Goal: Task Accomplishment & Management: Complete application form

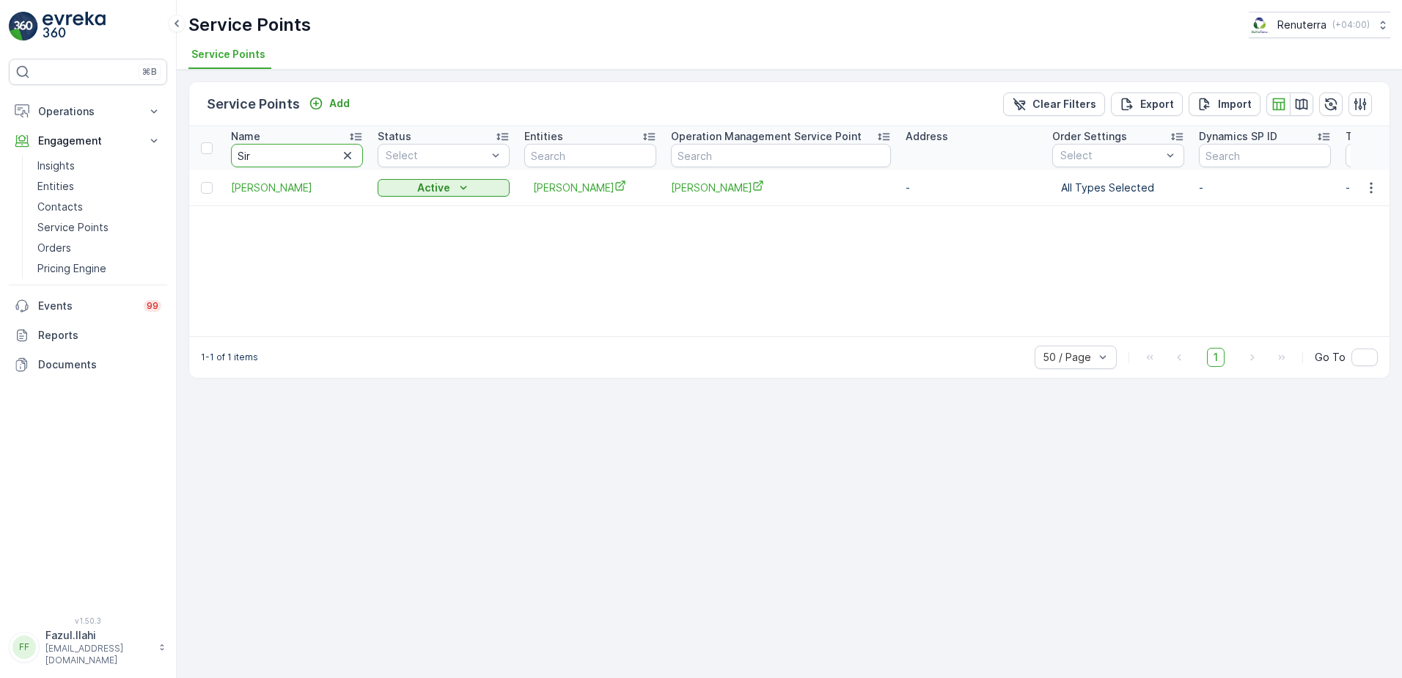
click at [281, 154] on input "Sir" at bounding box center [297, 155] width 132 height 23
type input "Omega"
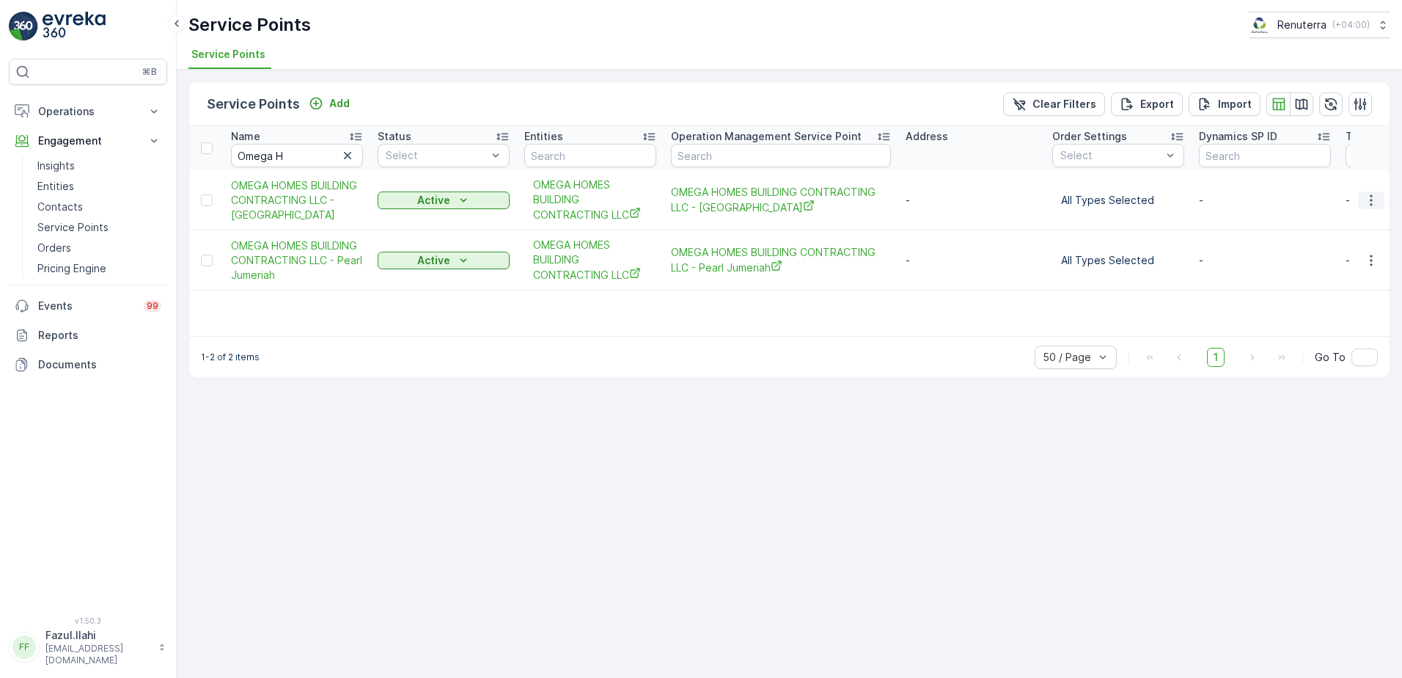
click at [1378, 198] on icon "button" at bounding box center [1371, 200] width 15 height 15
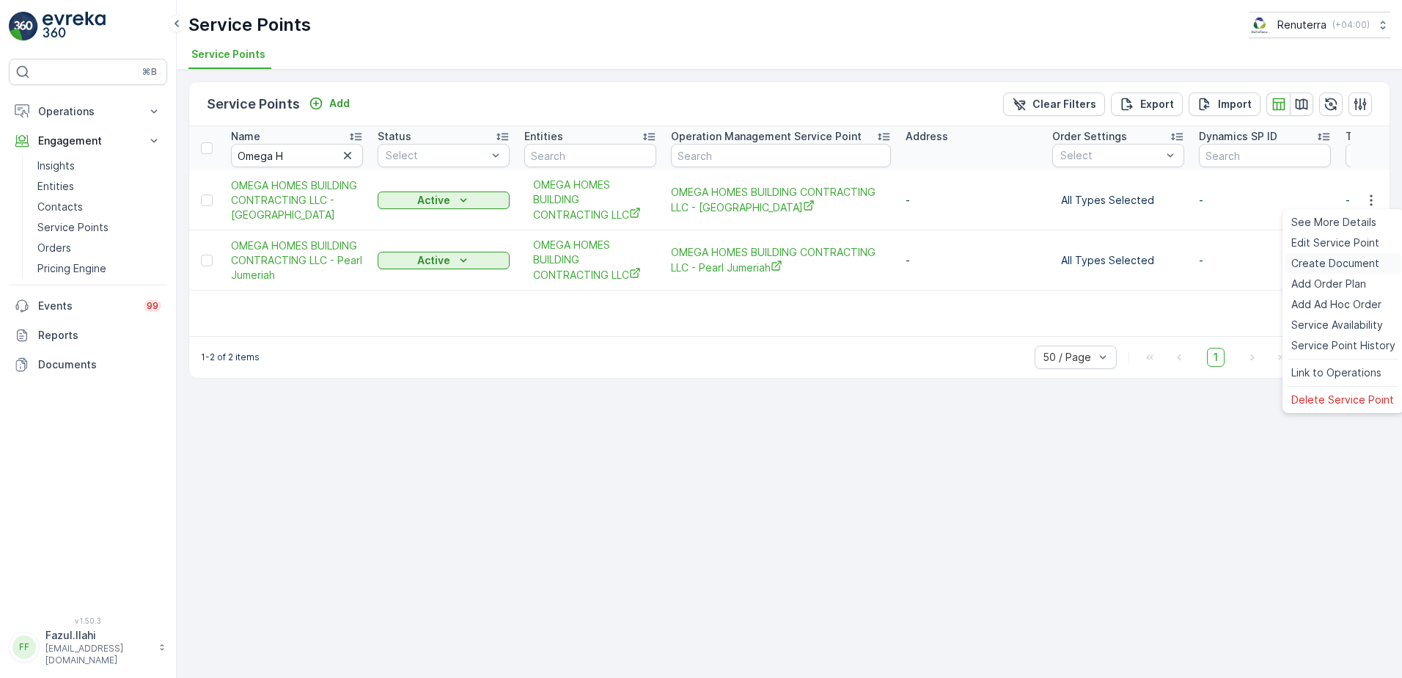
click at [1311, 262] on span "Create Document" at bounding box center [1336, 263] width 88 height 15
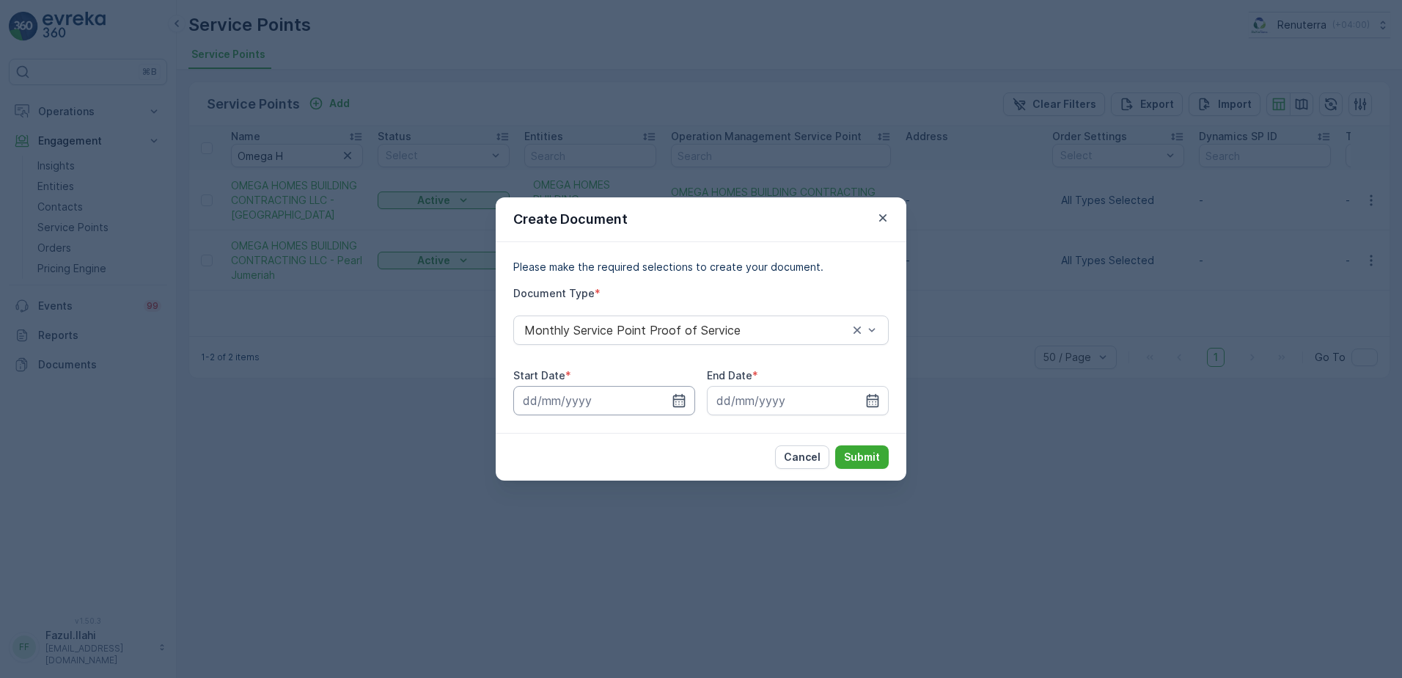
drag, startPoint x: 673, startPoint y: 398, endPoint x: 669, endPoint y: 390, distance: 8.6
click at [669, 390] on div at bounding box center [604, 400] width 182 height 29
click at [670, 405] on input at bounding box center [604, 400] width 182 height 29
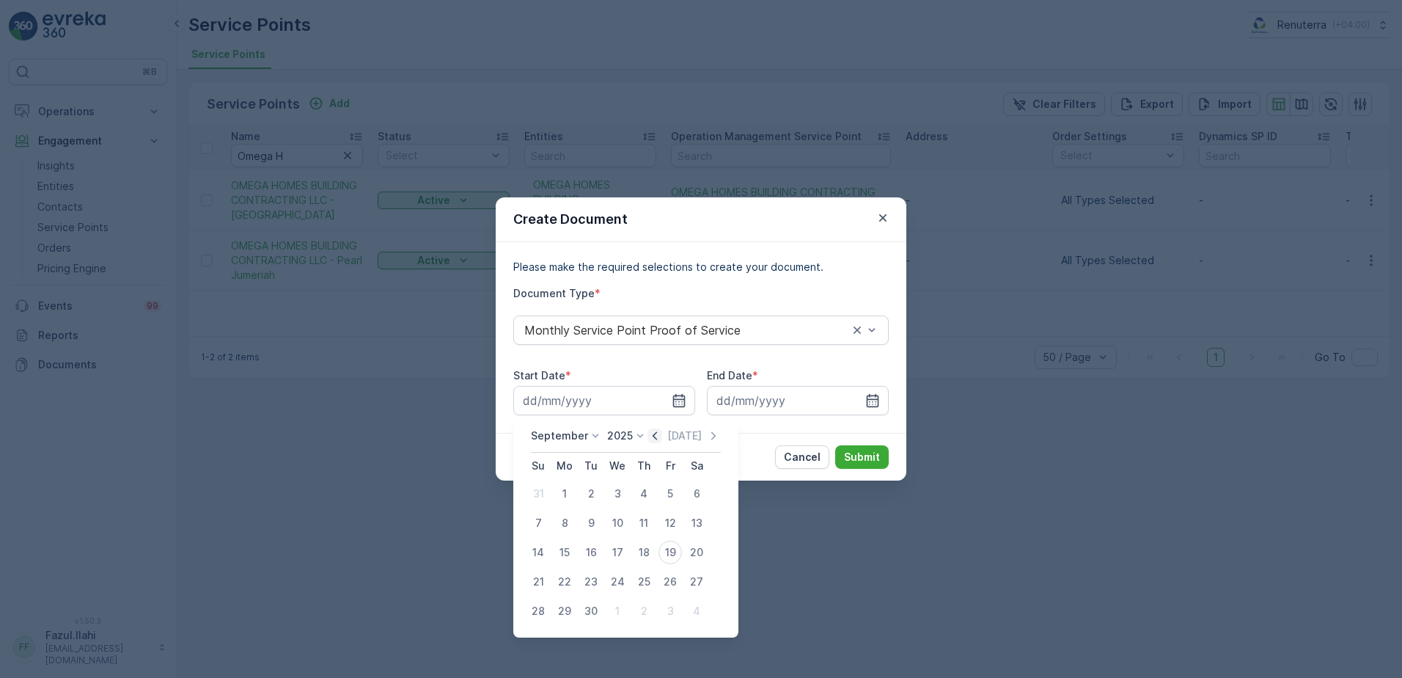
click at [649, 435] on icon "button" at bounding box center [655, 435] width 15 height 15
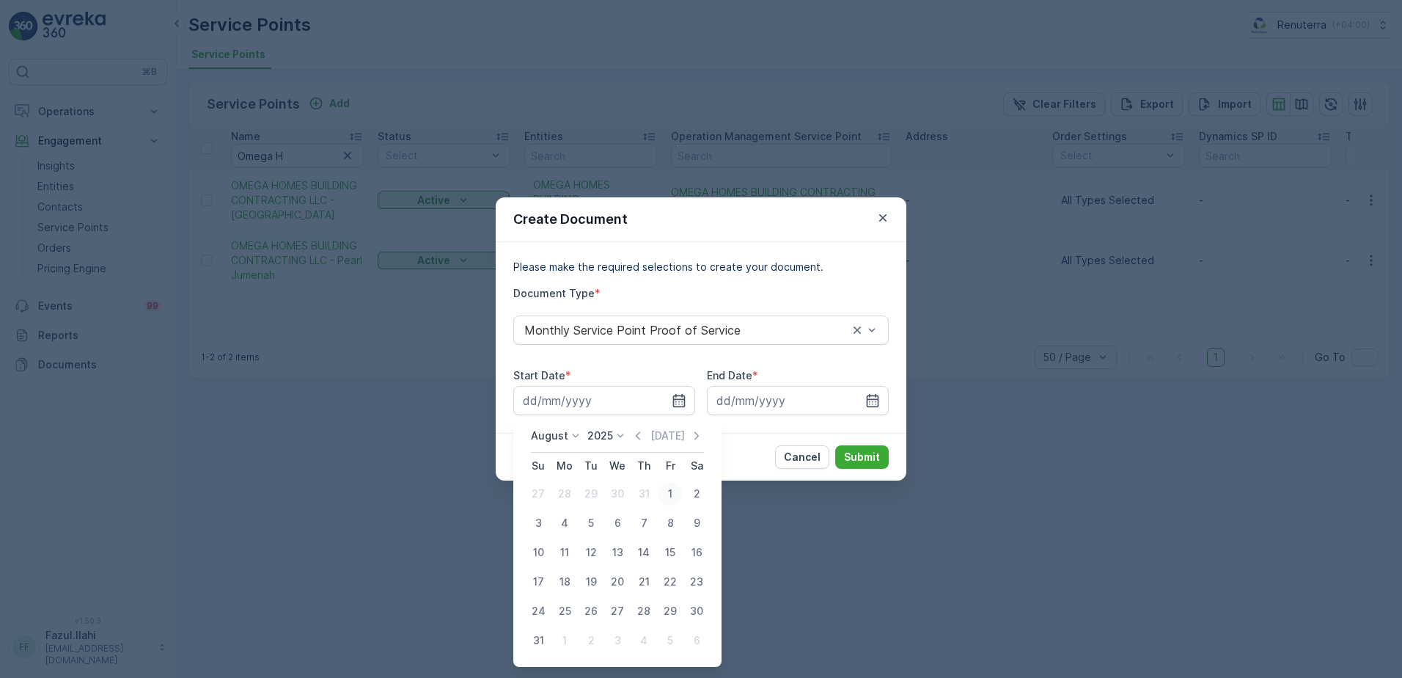
click at [667, 493] on div "1" at bounding box center [670, 493] width 23 height 23
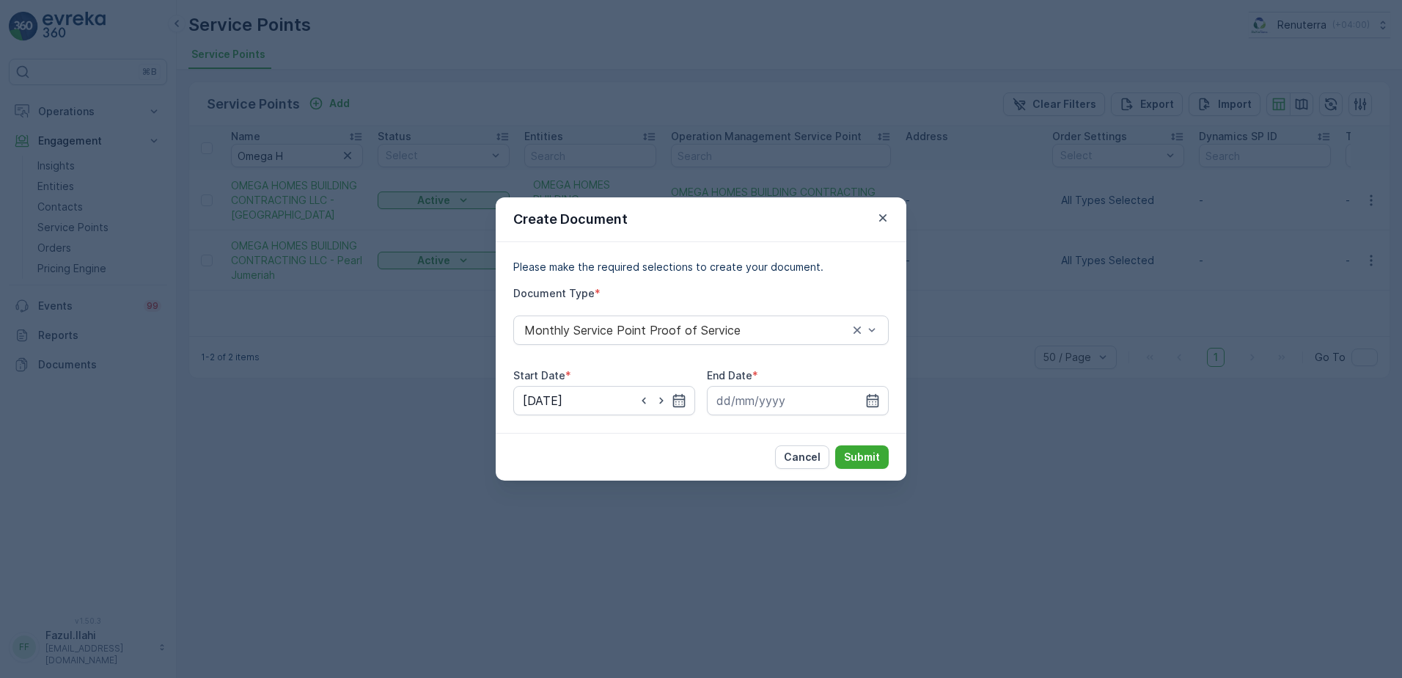
type input "01.08.2025"
click at [877, 405] on icon "button" at bounding box center [873, 400] width 15 height 15
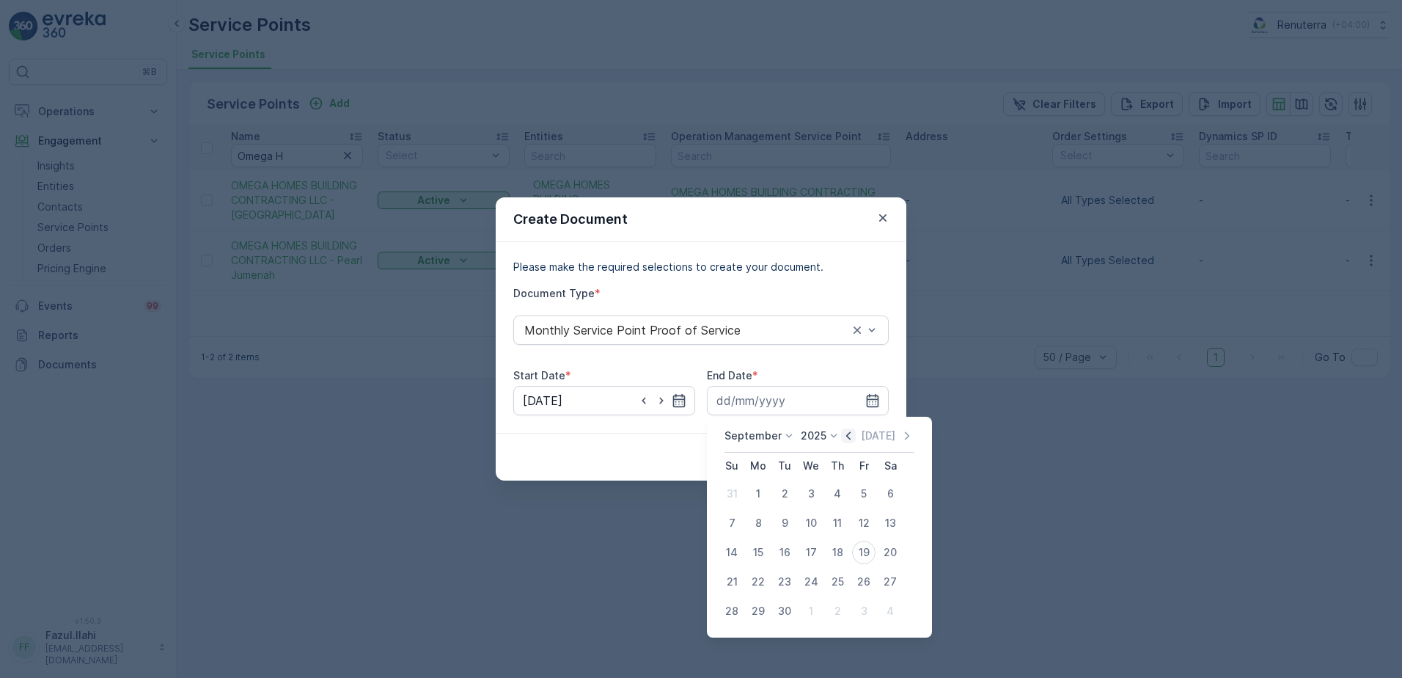
click at [849, 436] on icon "button" at bounding box center [848, 435] width 15 height 15
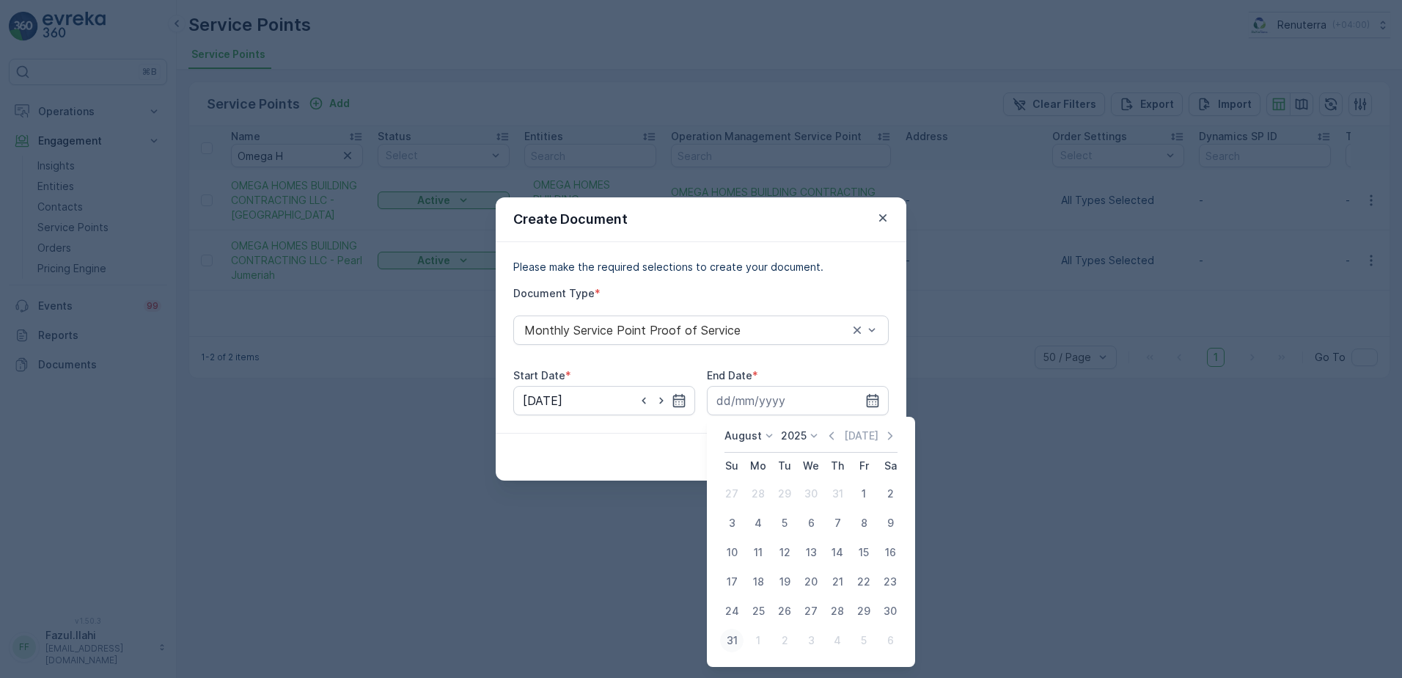
click at [725, 640] on div "31" at bounding box center [731, 640] width 23 height 23
type input "31.08.2025"
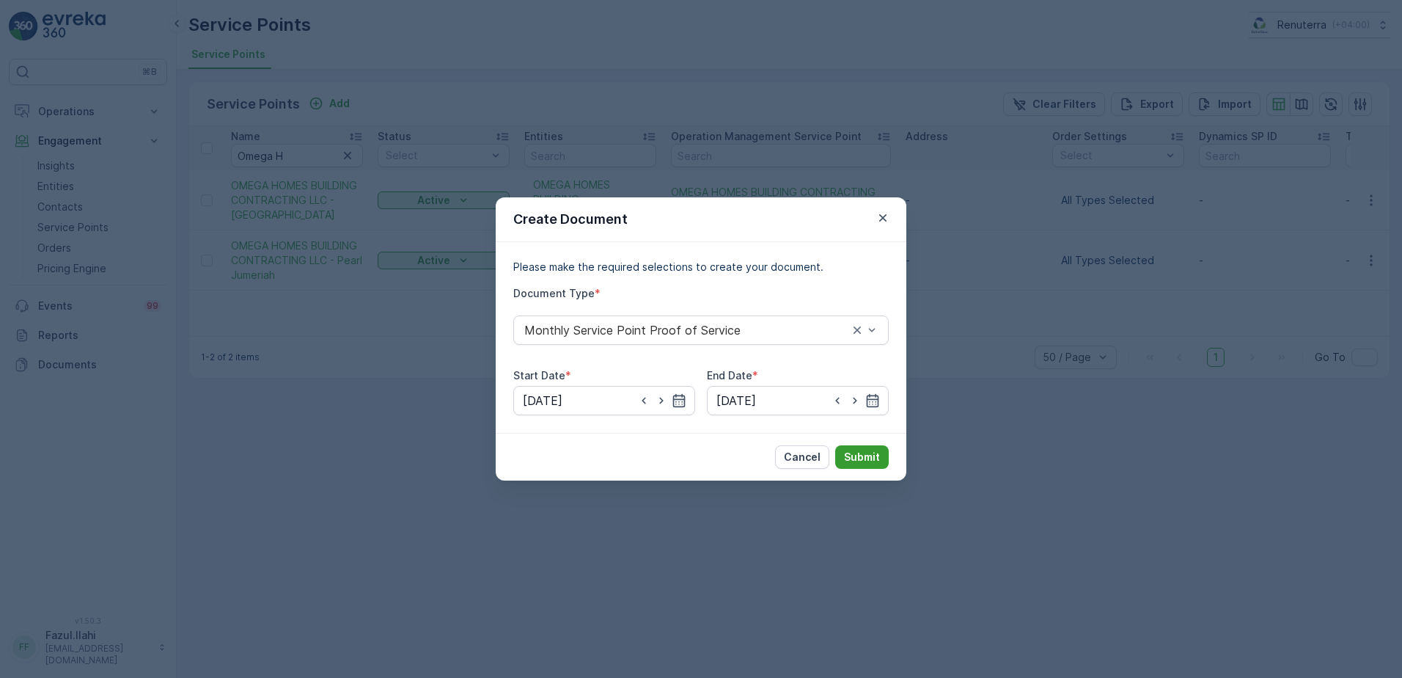
click at [862, 453] on p "Submit" at bounding box center [862, 457] width 36 height 15
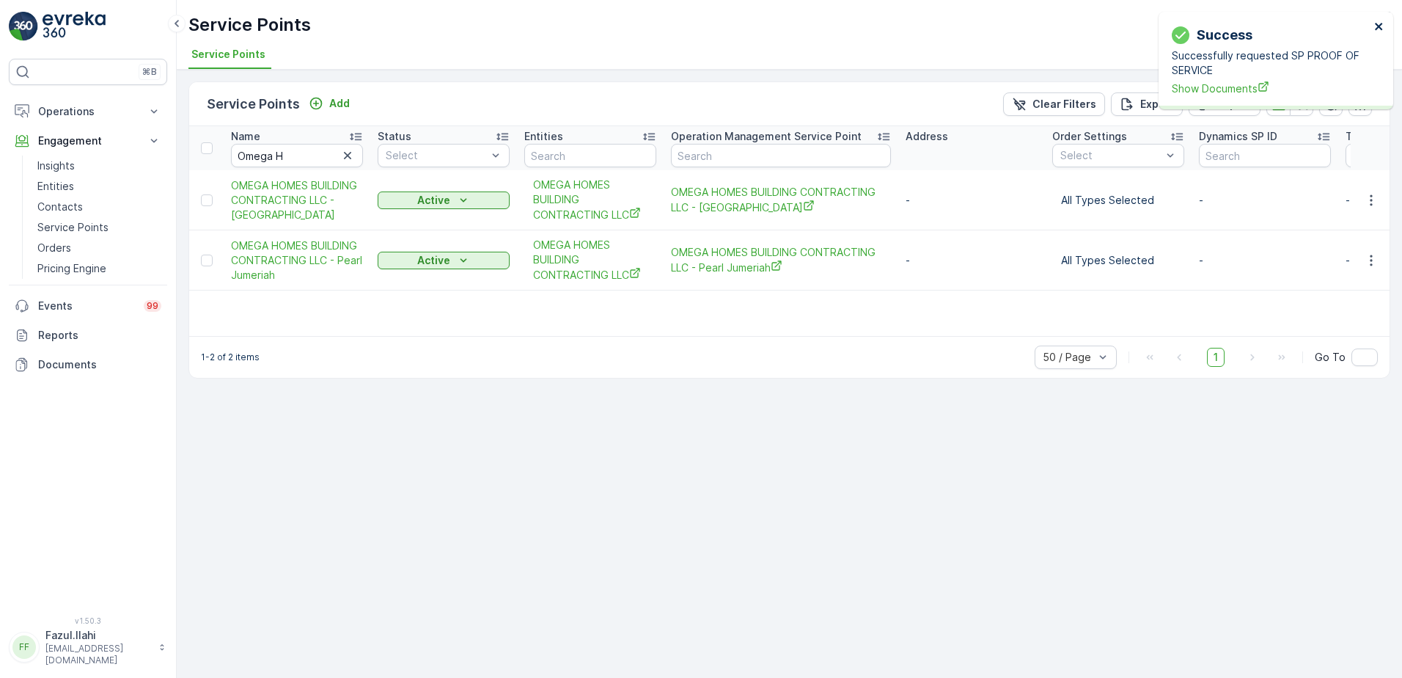
click at [1378, 29] on icon "close" at bounding box center [1380, 27] width 10 height 12
click at [1366, 202] on icon "button" at bounding box center [1371, 200] width 15 height 15
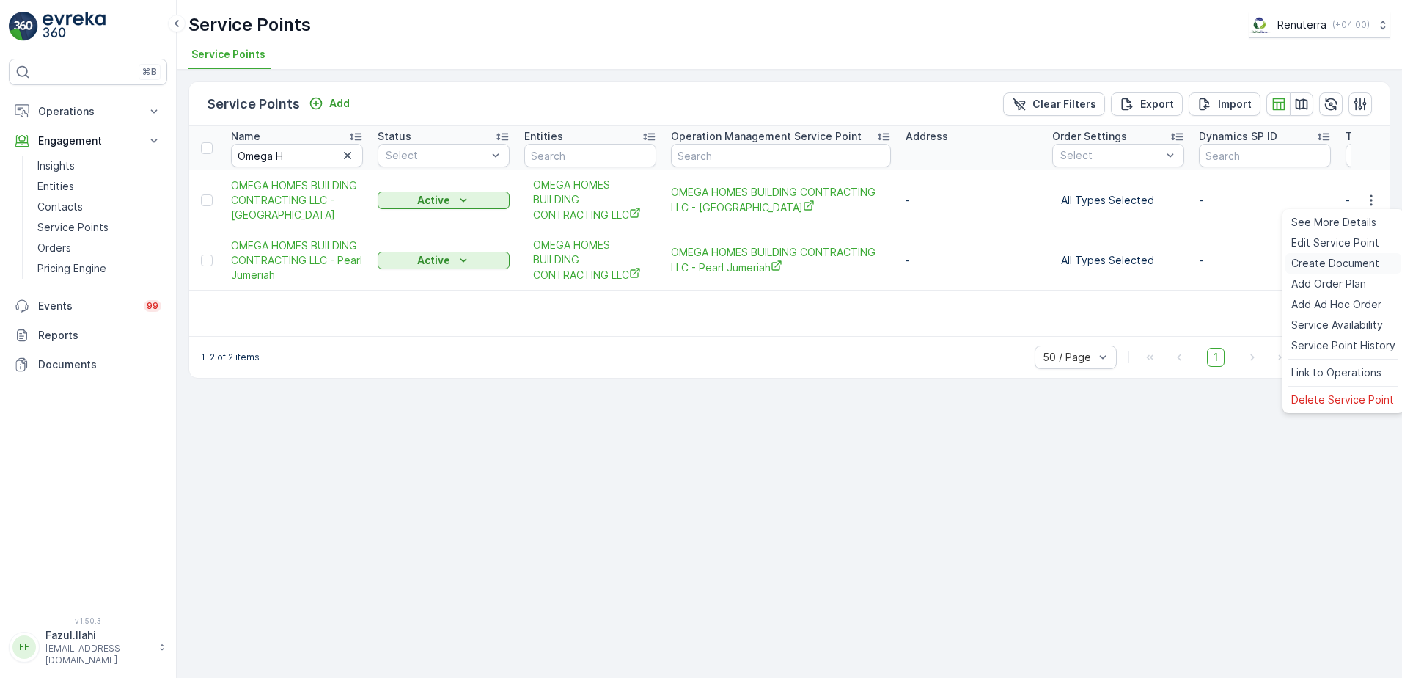
click at [1327, 263] on span "Create Document" at bounding box center [1336, 263] width 88 height 15
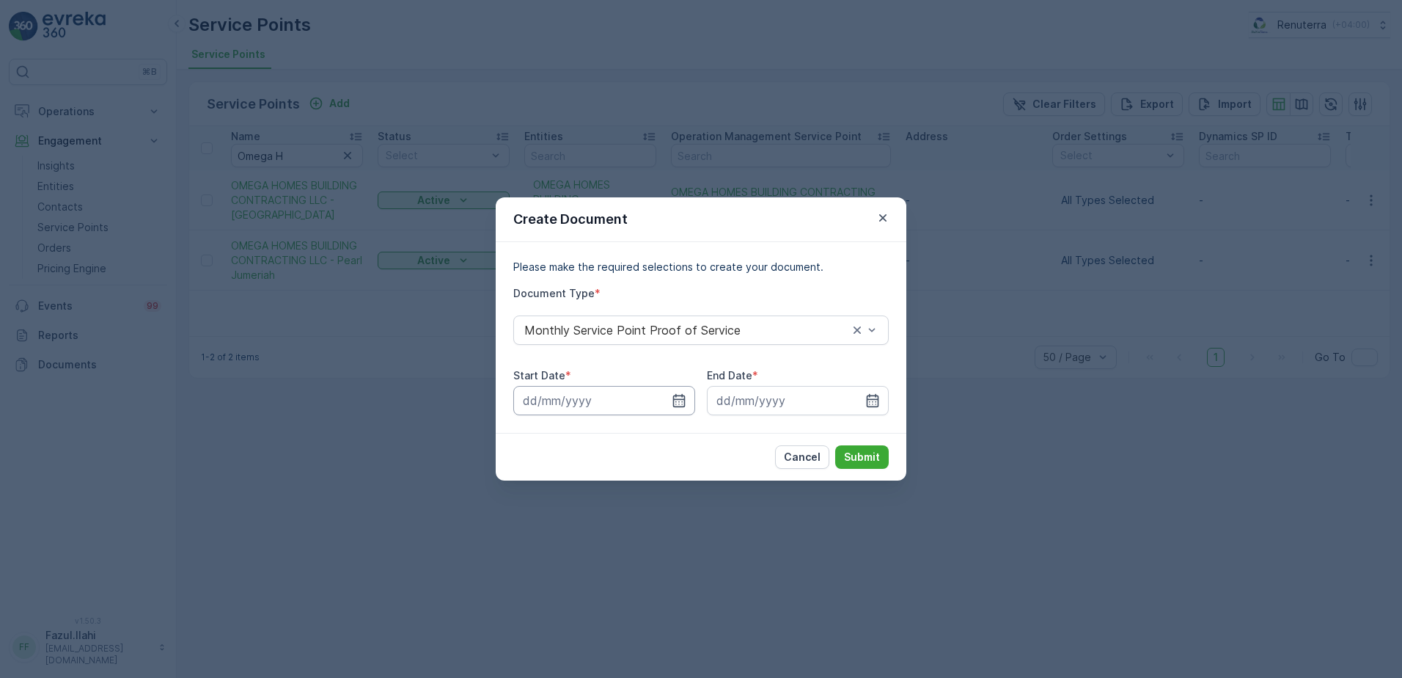
click at [687, 395] on input at bounding box center [604, 400] width 182 height 29
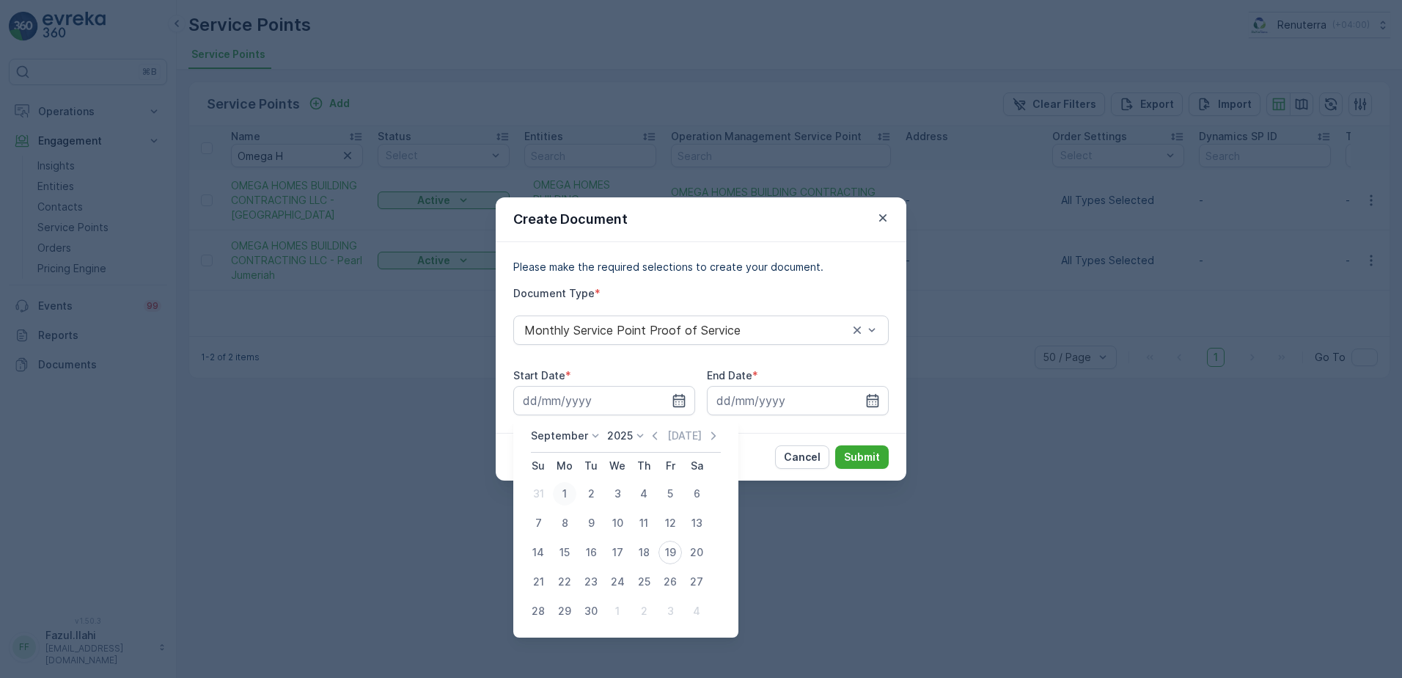
click at [571, 495] on div "1" at bounding box center [564, 493] width 23 height 23
type input "01.09.2025"
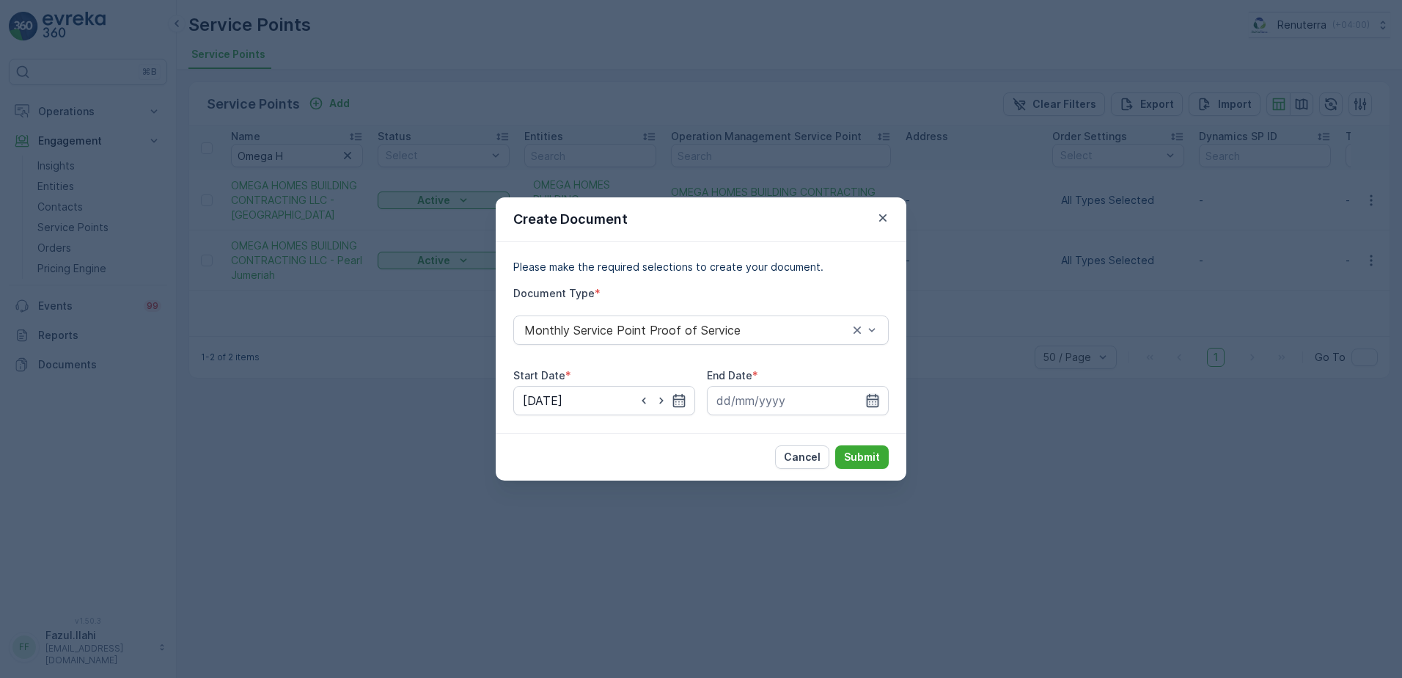
click at [876, 401] on icon "button" at bounding box center [873, 400] width 15 height 15
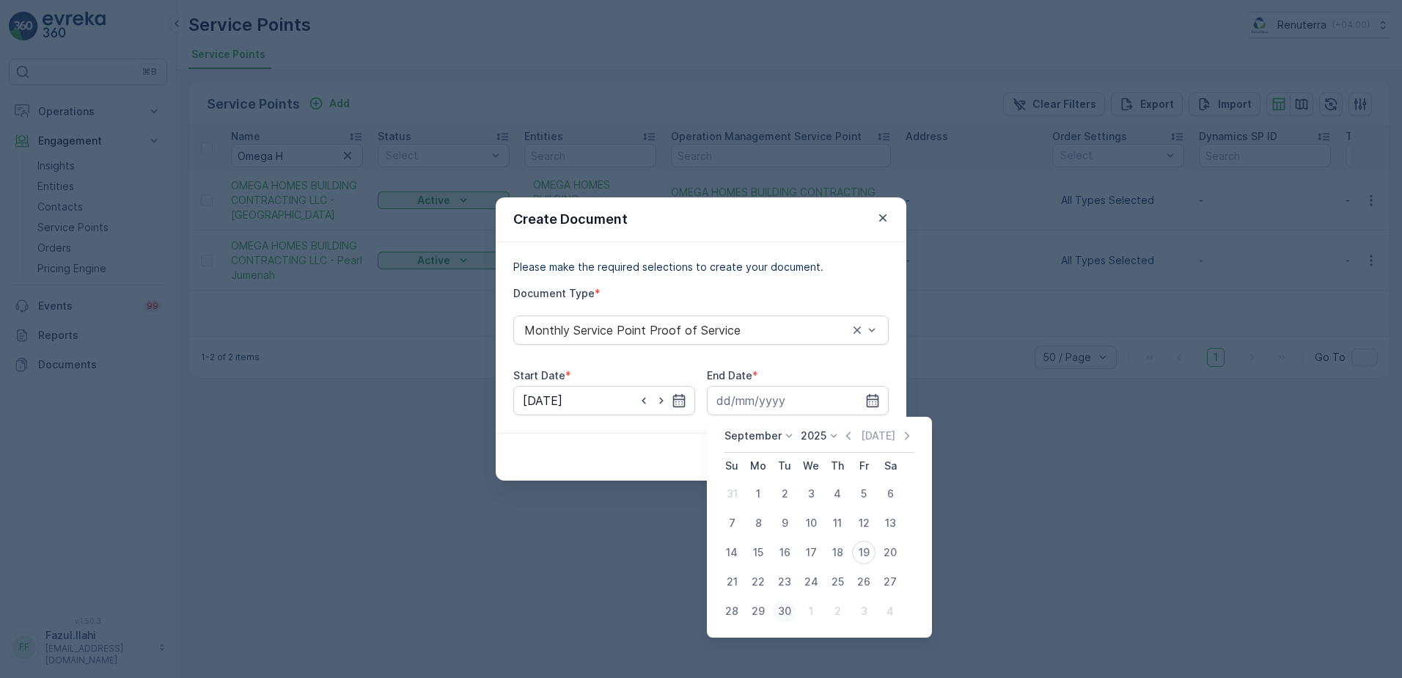
click at [786, 605] on div "30" at bounding box center [784, 610] width 23 height 23
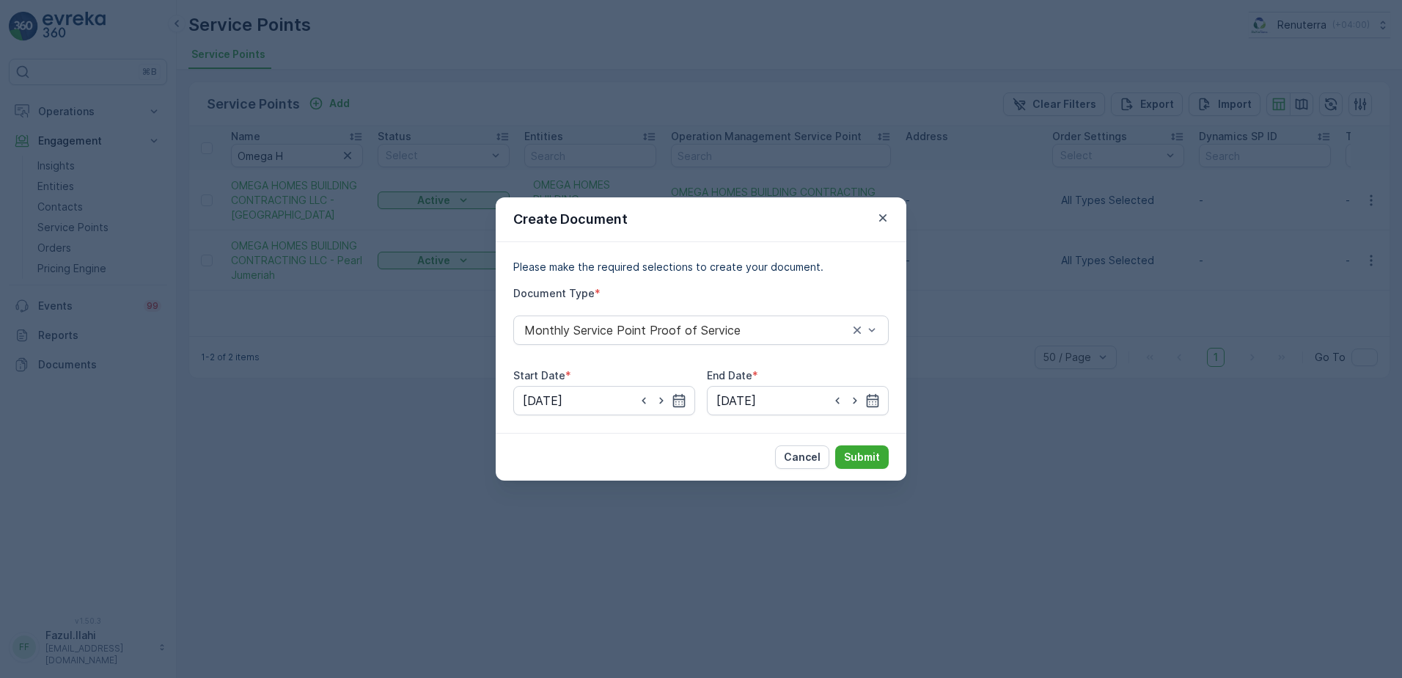
type input "30.09.2025"
click at [861, 455] on p "Submit" at bounding box center [862, 457] width 36 height 15
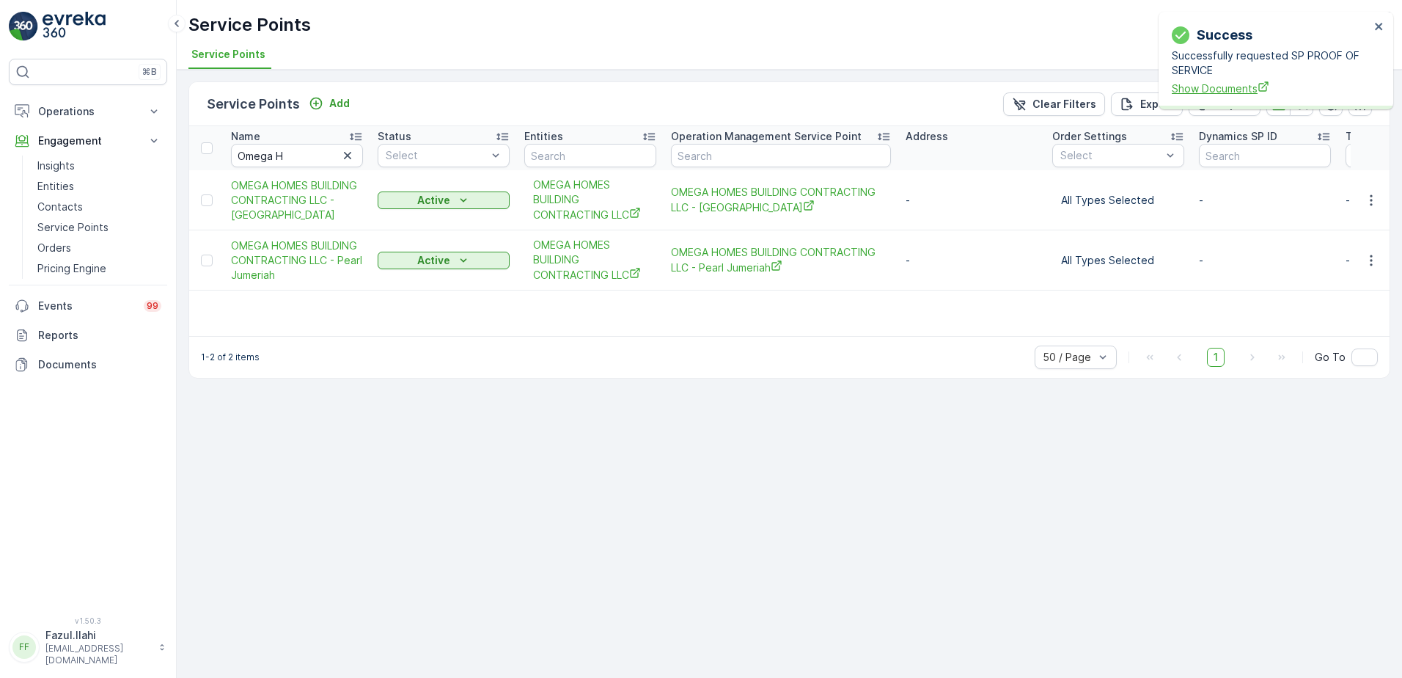
click at [1208, 92] on span "Show Documents" at bounding box center [1271, 88] width 198 height 15
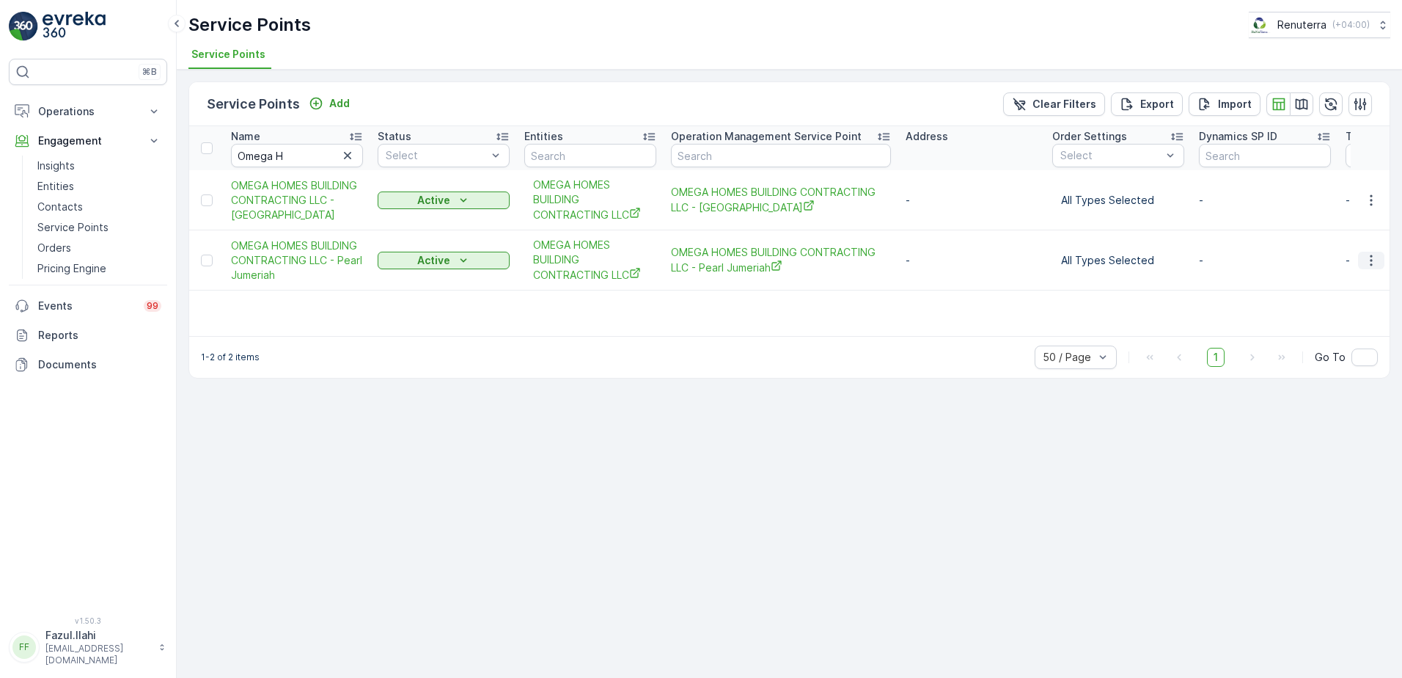
click at [1375, 260] on icon "button" at bounding box center [1371, 260] width 15 height 15
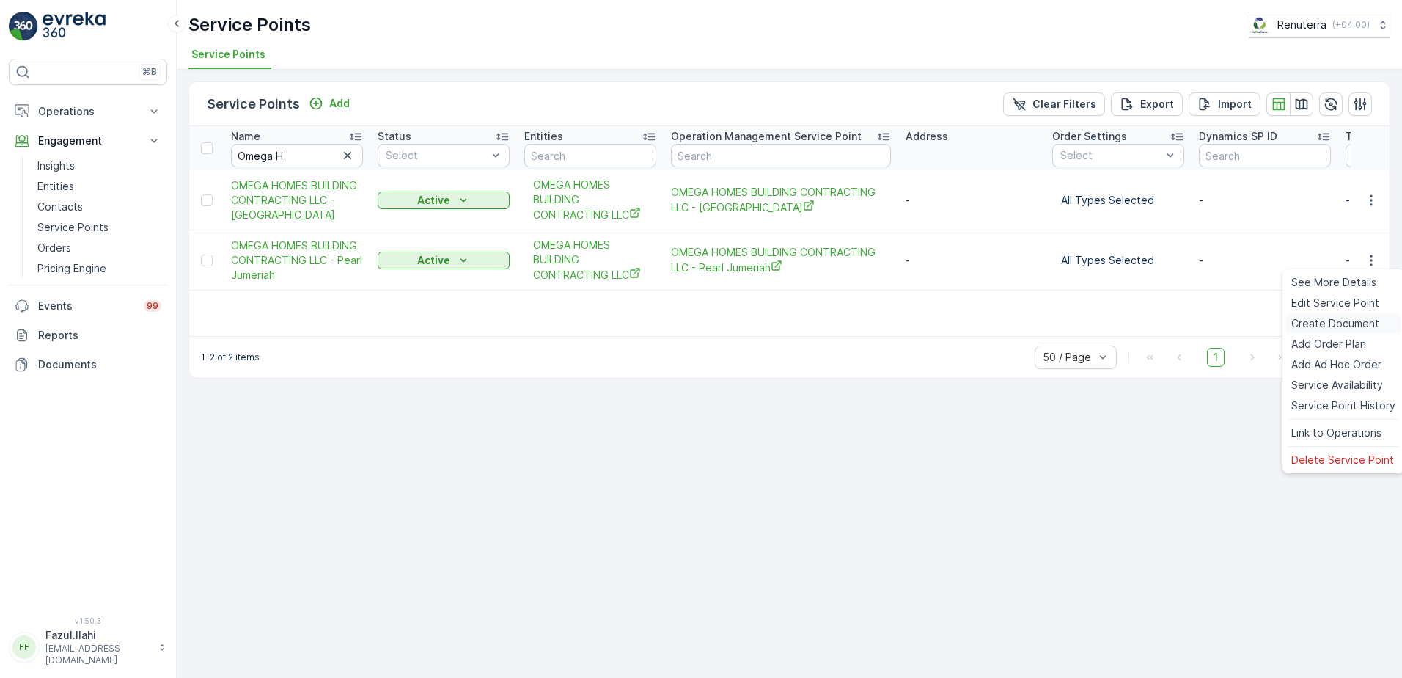
click at [1343, 322] on span "Create Document" at bounding box center [1336, 323] width 88 height 15
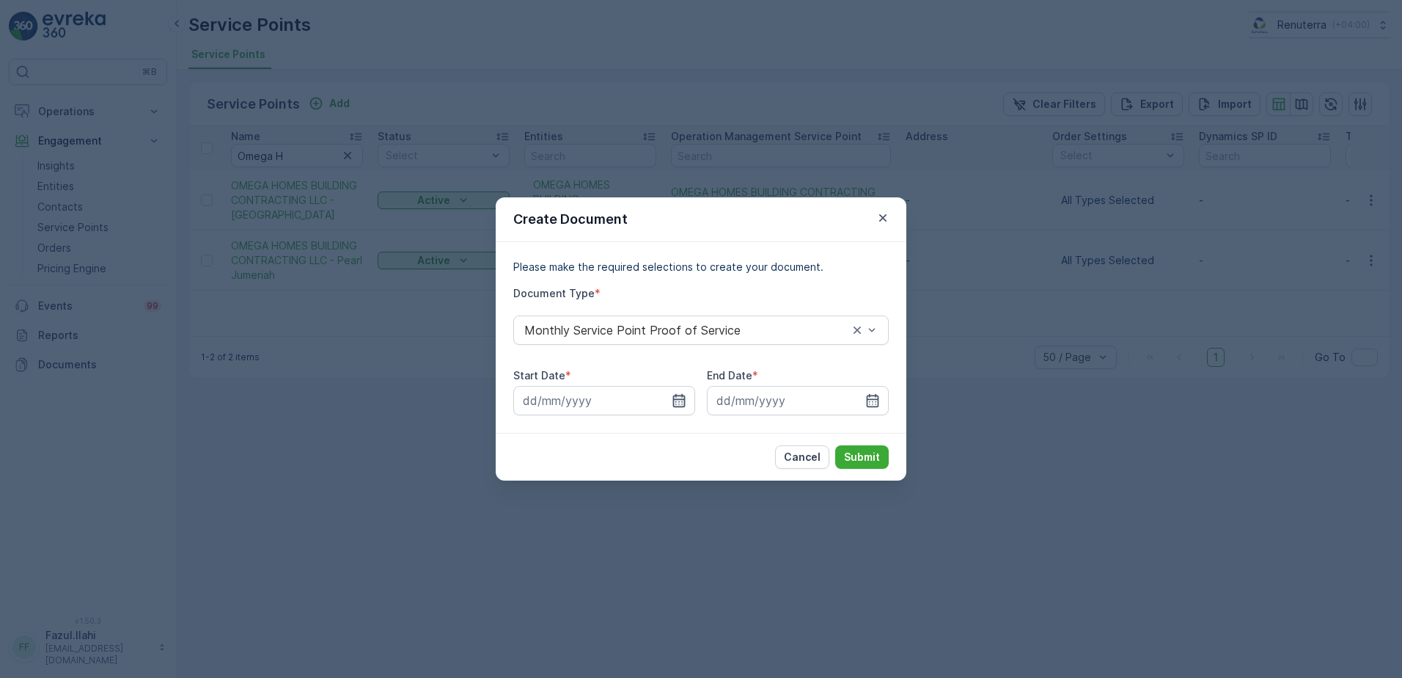
click at [681, 393] on icon "button" at bounding box center [679, 400] width 15 height 15
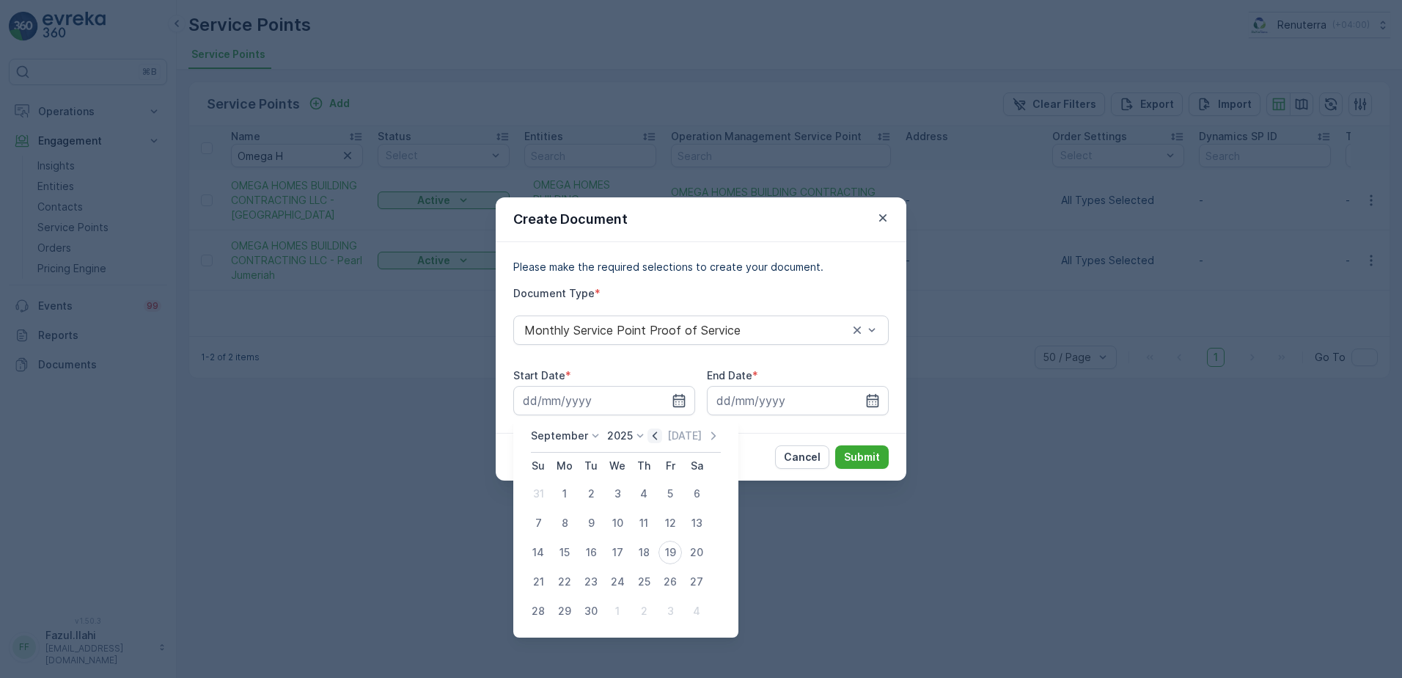
click at [655, 436] on icon "button" at bounding box center [655, 435] width 15 height 15
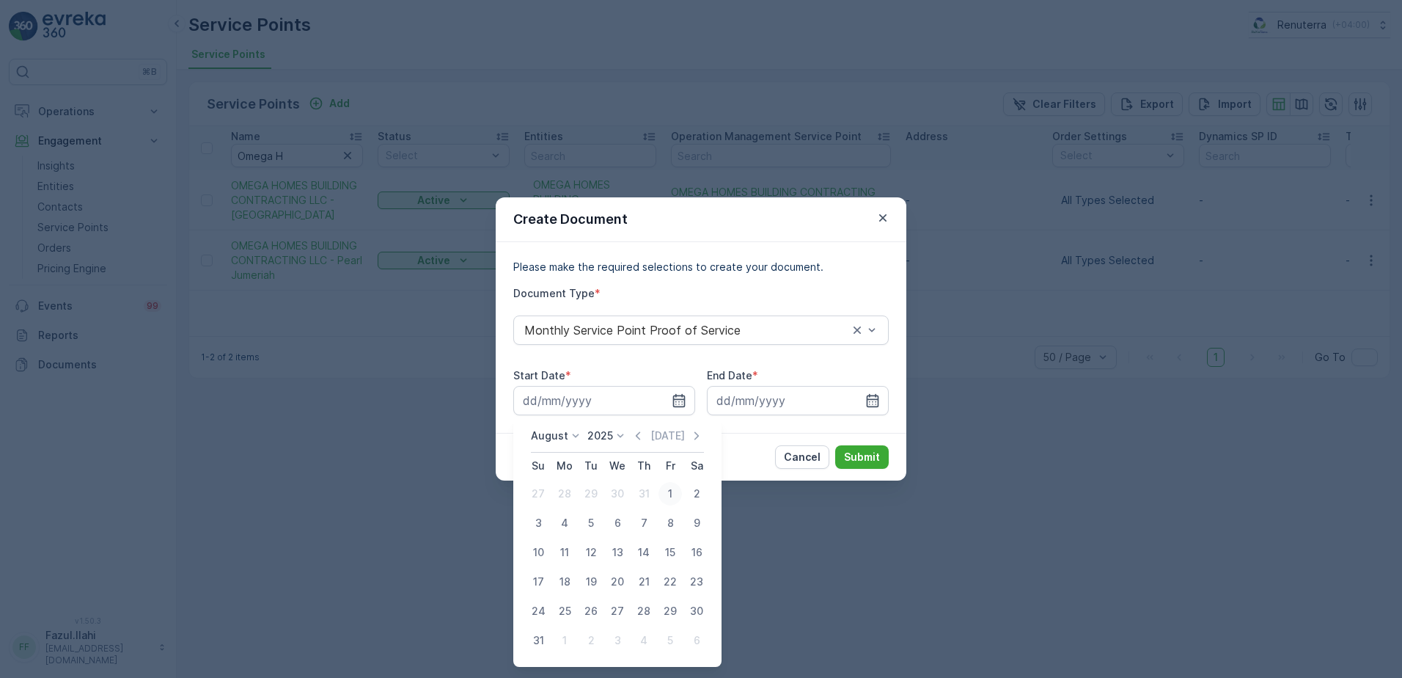
click at [675, 489] on div "1" at bounding box center [670, 493] width 23 height 23
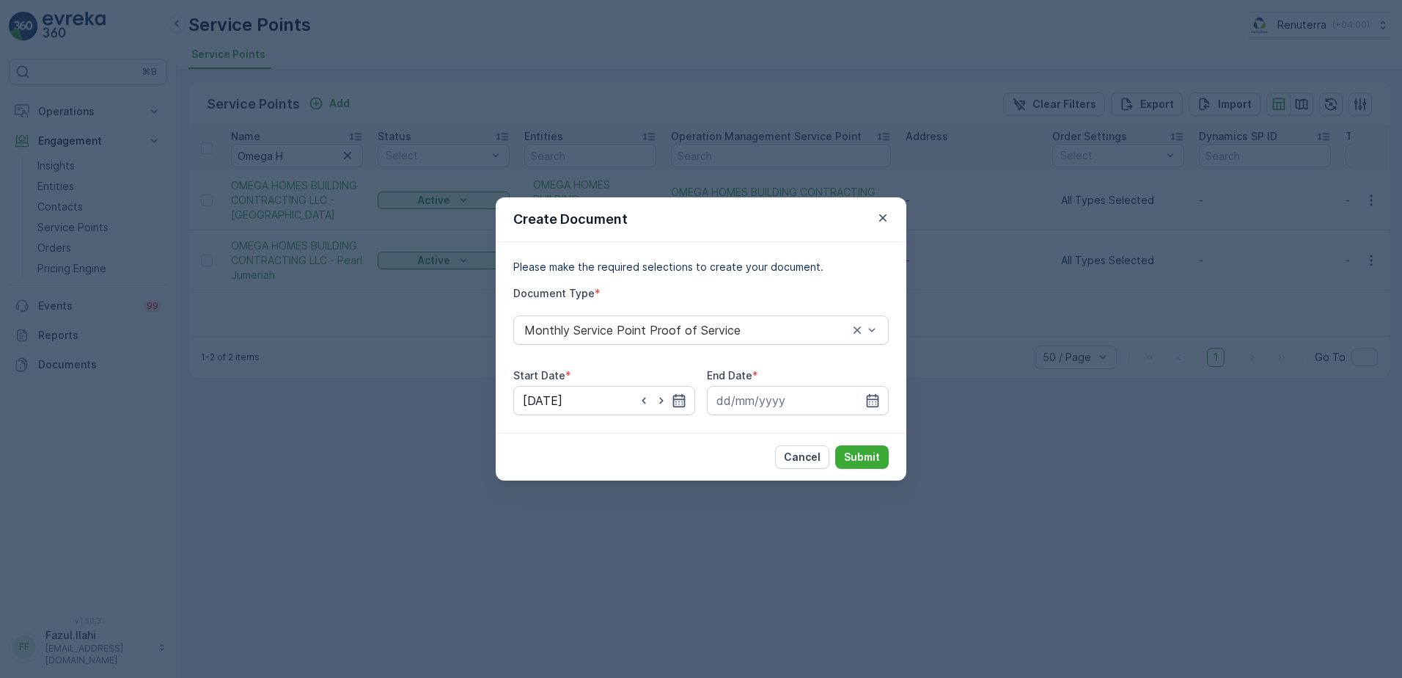
click at [685, 400] on icon "button" at bounding box center [679, 400] width 12 height 13
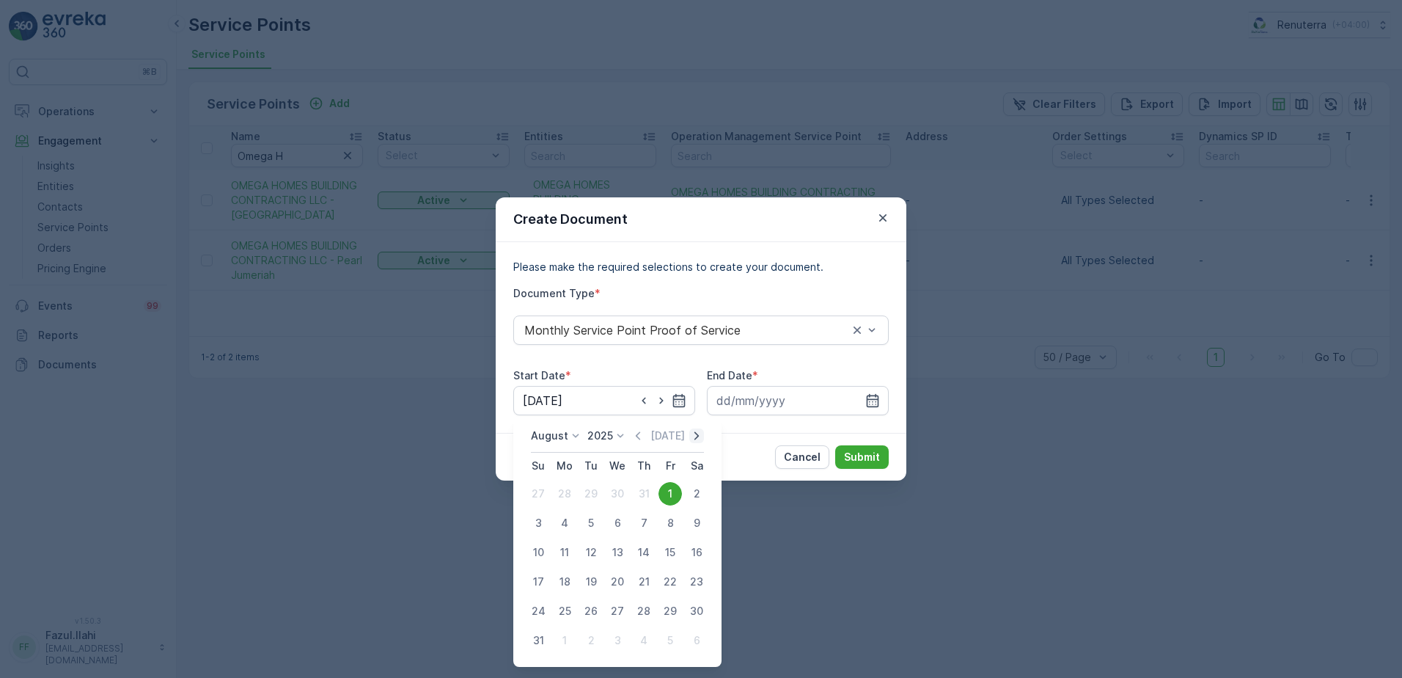
click at [701, 434] on icon "button" at bounding box center [697, 435] width 15 height 15
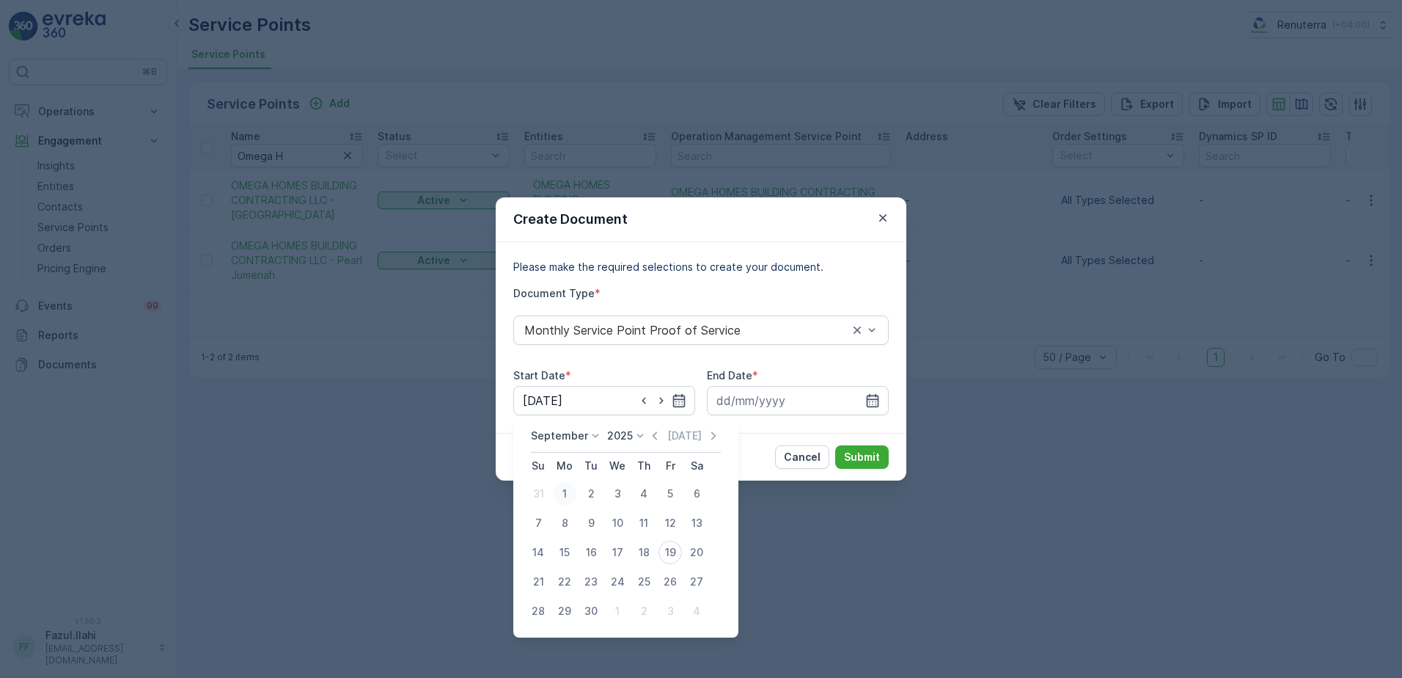
click at [565, 490] on div "1" at bounding box center [564, 493] width 23 height 23
type input "01.09.2025"
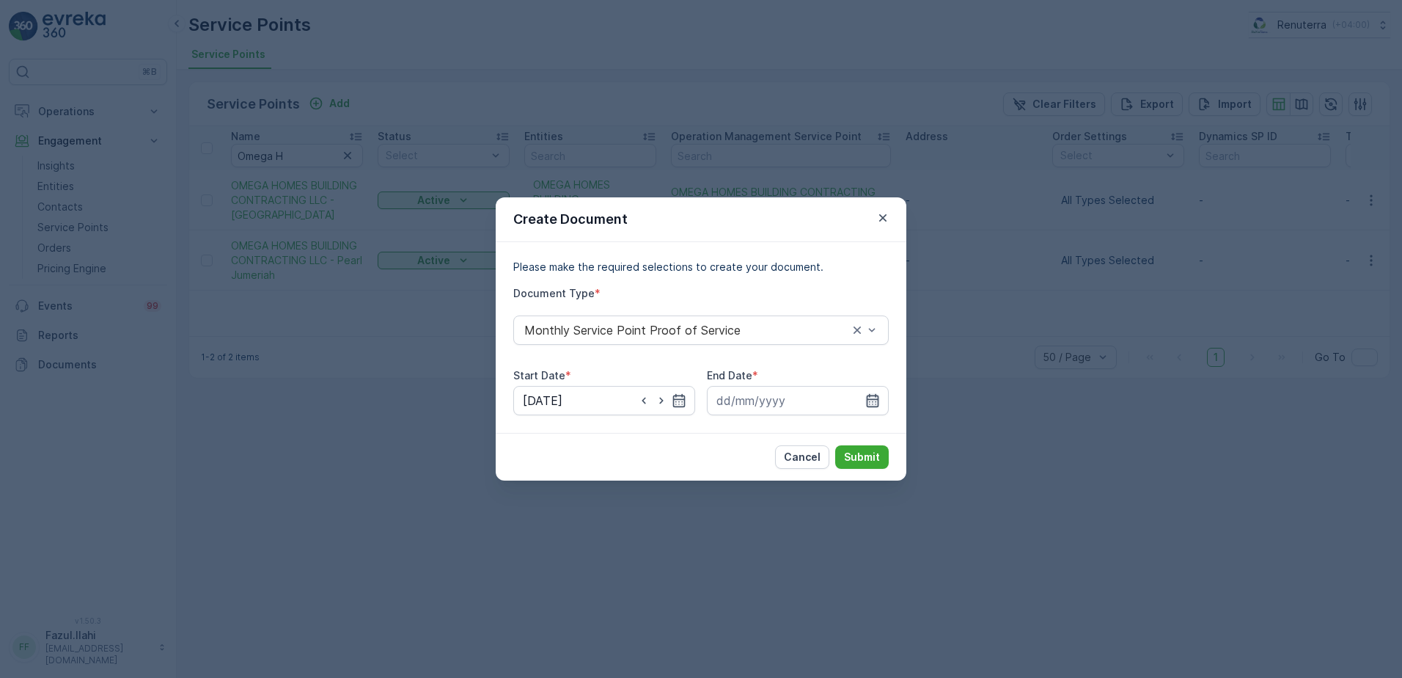
click at [874, 395] on icon "button" at bounding box center [873, 400] width 15 height 15
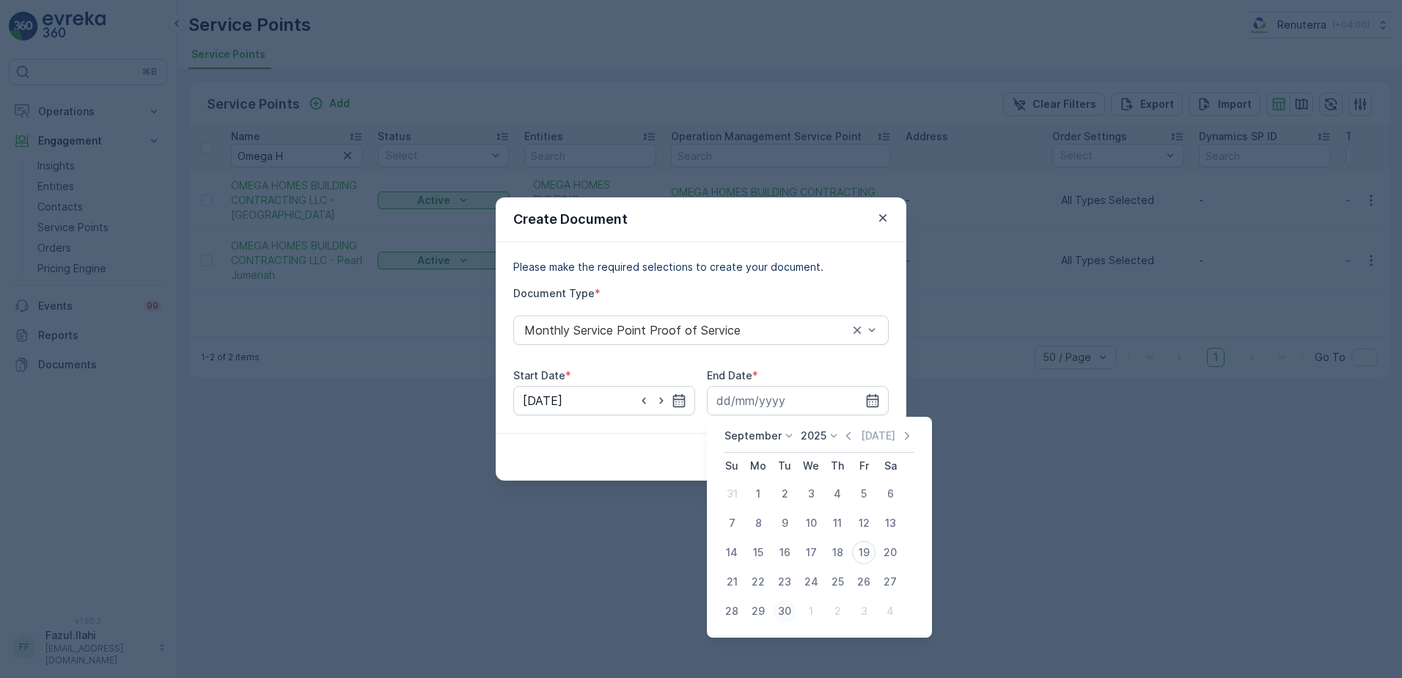
click at [791, 604] on div "30" at bounding box center [784, 610] width 23 height 23
type input "30.09.2025"
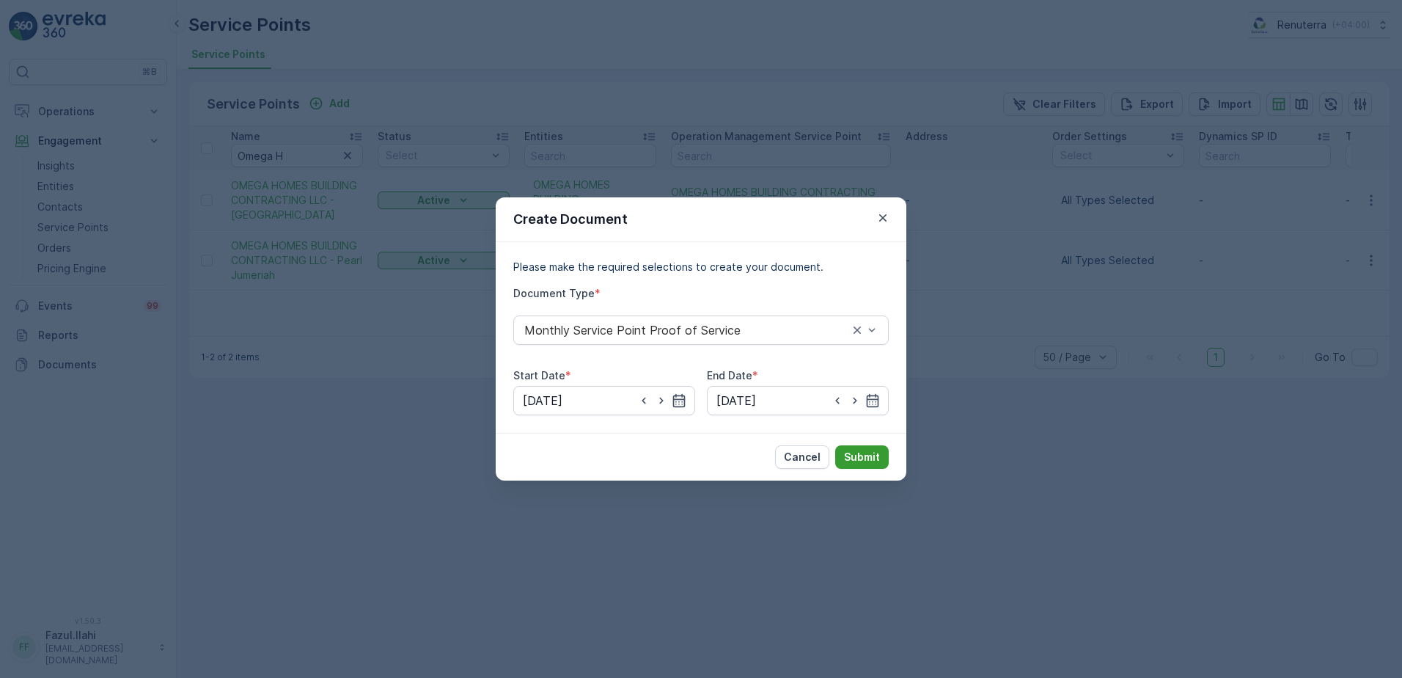
click at [871, 452] on p "Submit" at bounding box center [862, 457] width 36 height 15
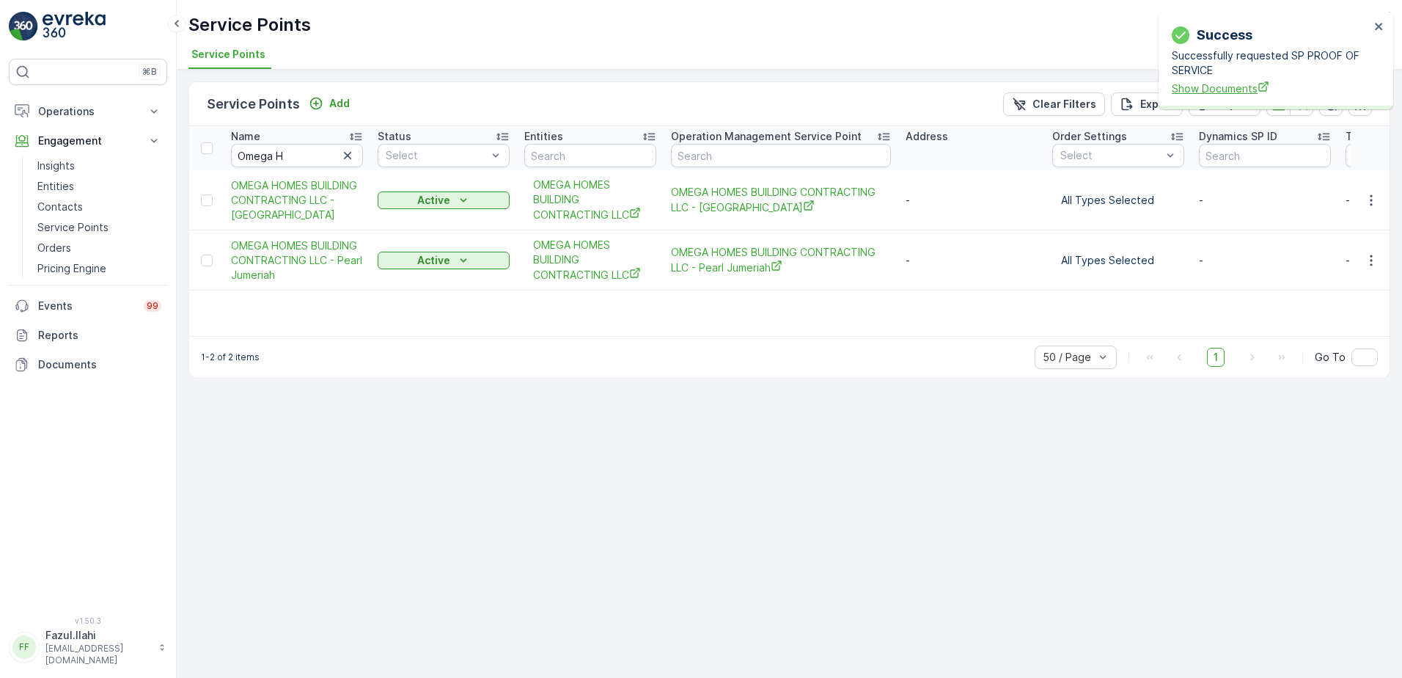
click at [1230, 92] on span "Show Documents" at bounding box center [1271, 88] width 198 height 15
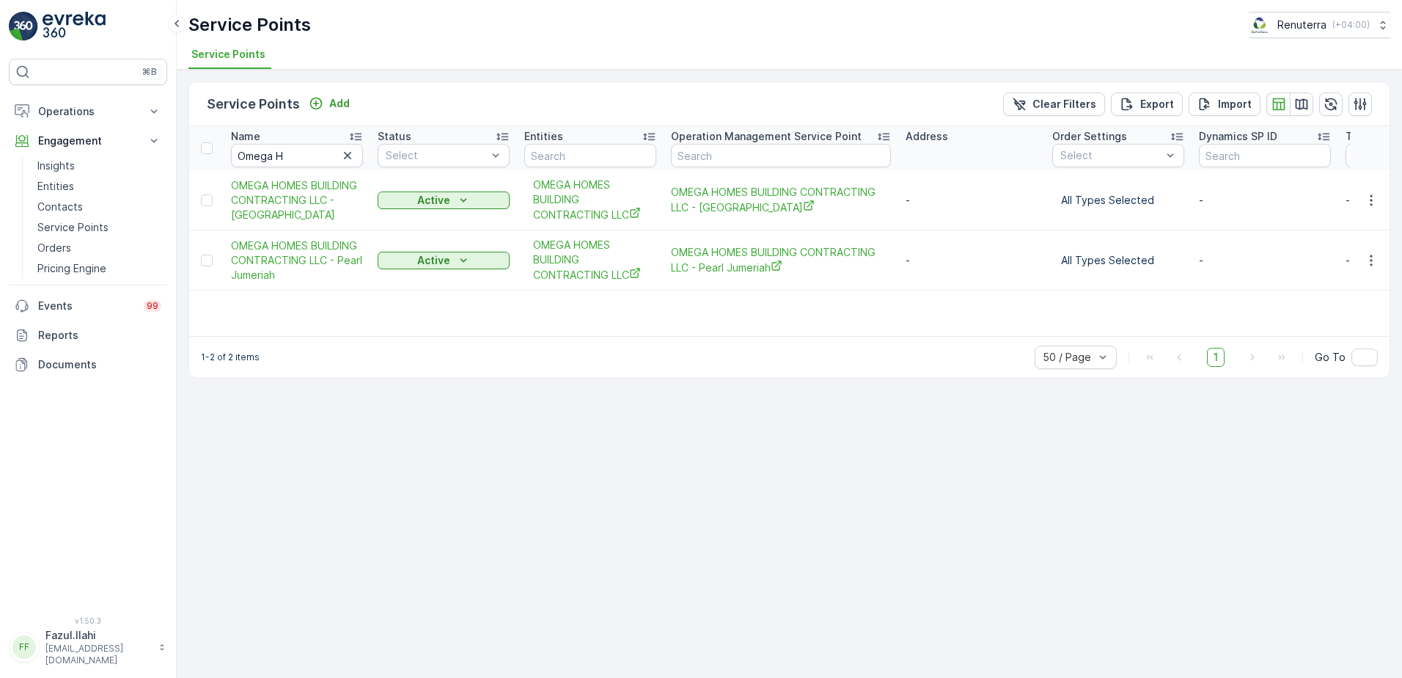
click at [324, 147] on input "Omega H" at bounding box center [297, 155] width 132 height 23
type input "ultimat"
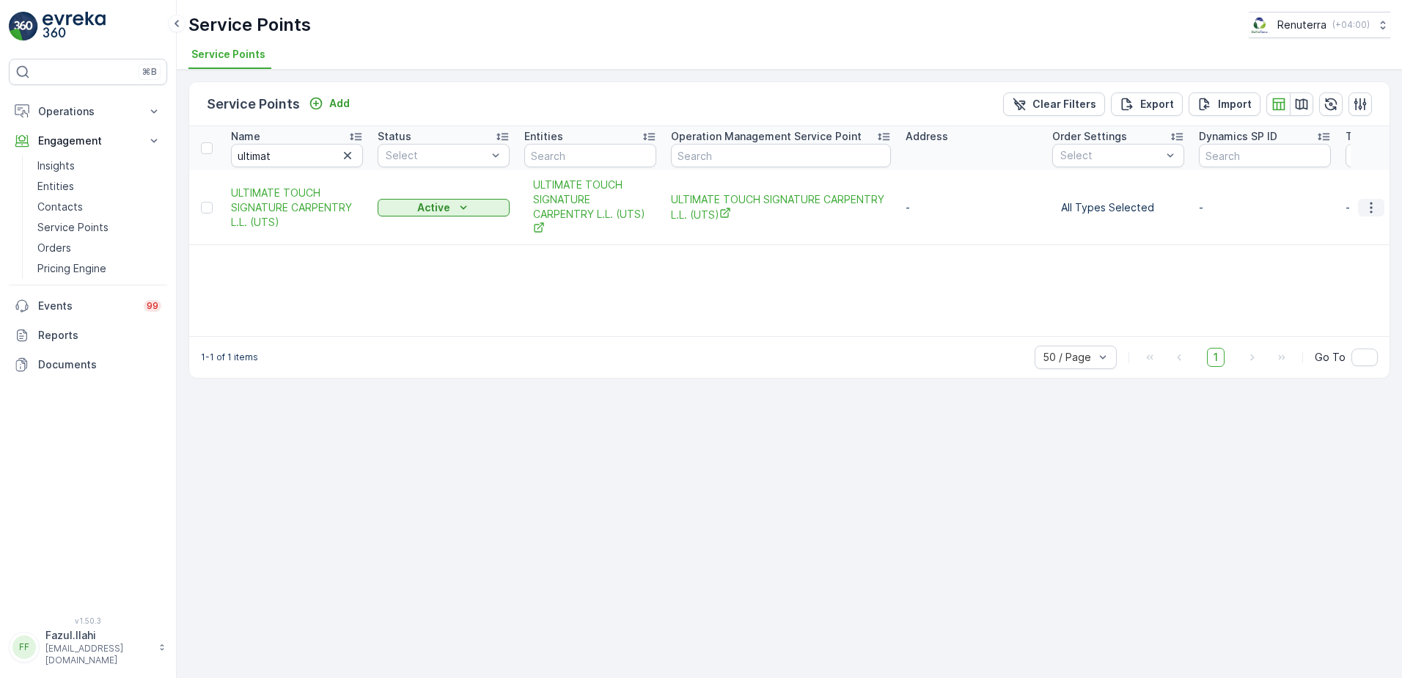
click at [1372, 210] on icon "button" at bounding box center [1371, 207] width 15 height 15
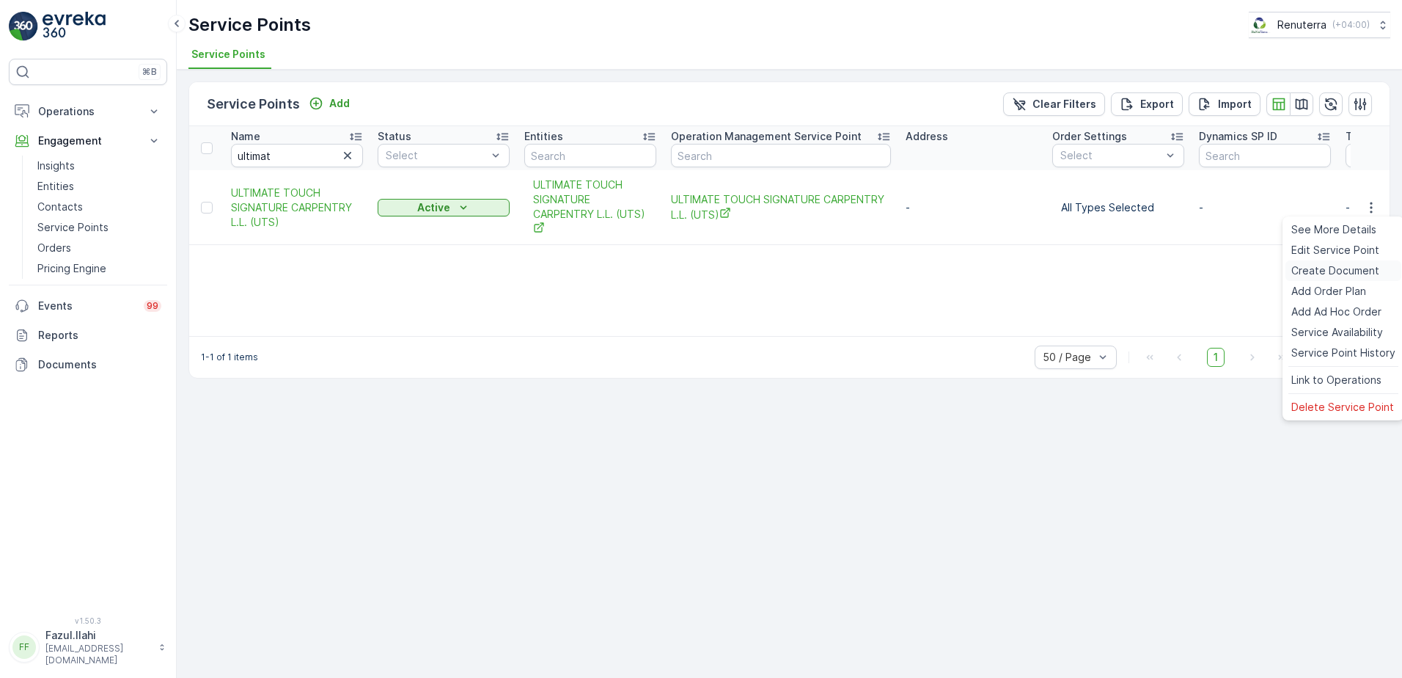
click at [1333, 266] on span "Create Document" at bounding box center [1336, 270] width 88 height 15
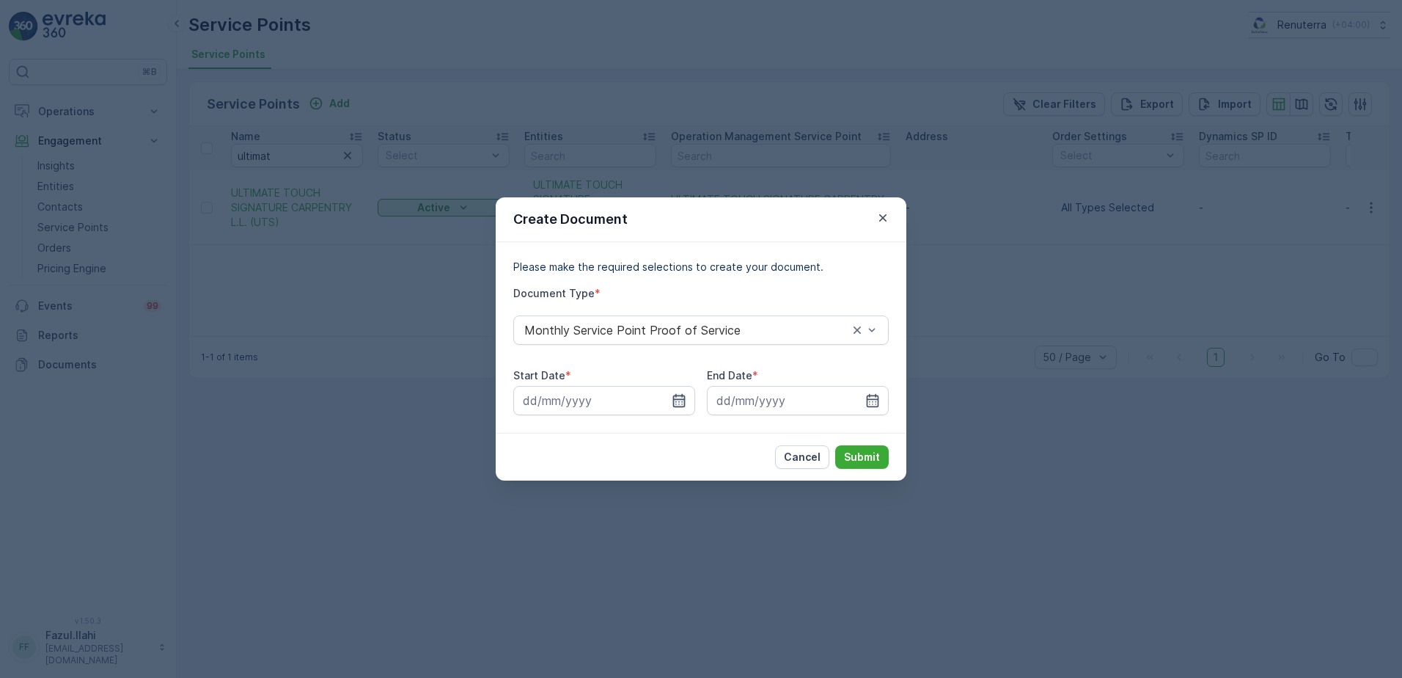
click at [677, 401] on icon "button" at bounding box center [679, 400] width 15 height 15
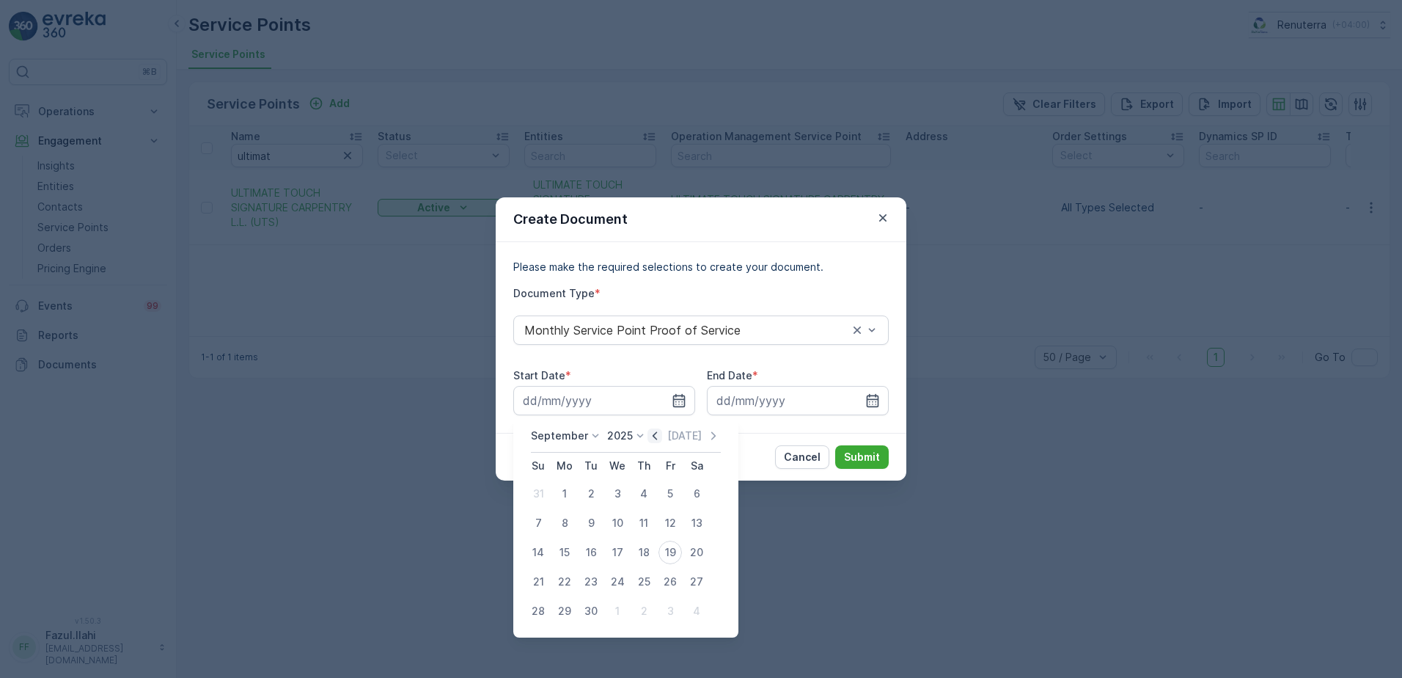
click at [653, 436] on icon "button" at bounding box center [655, 435] width 15 height 15
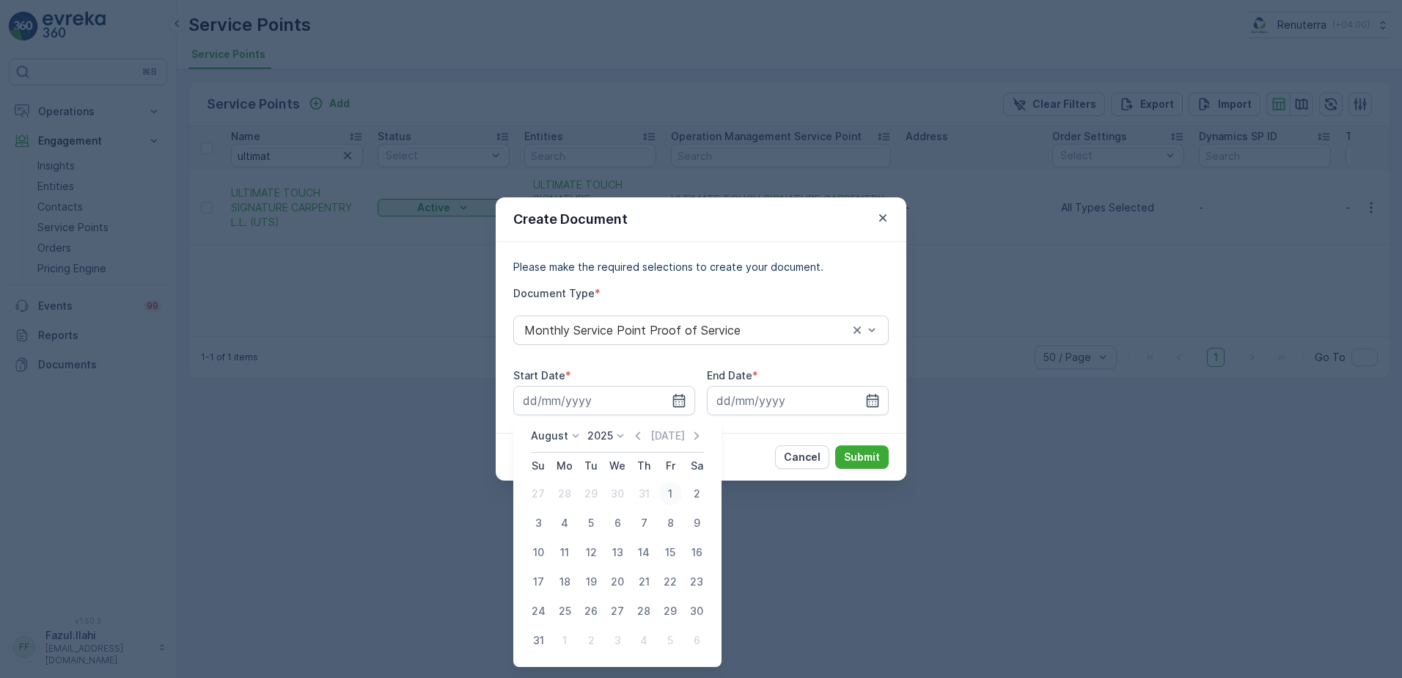
click at [671, 483] on div "1" at bounding box center [670, 493] width 23 height 23
type input "01.08.2025"
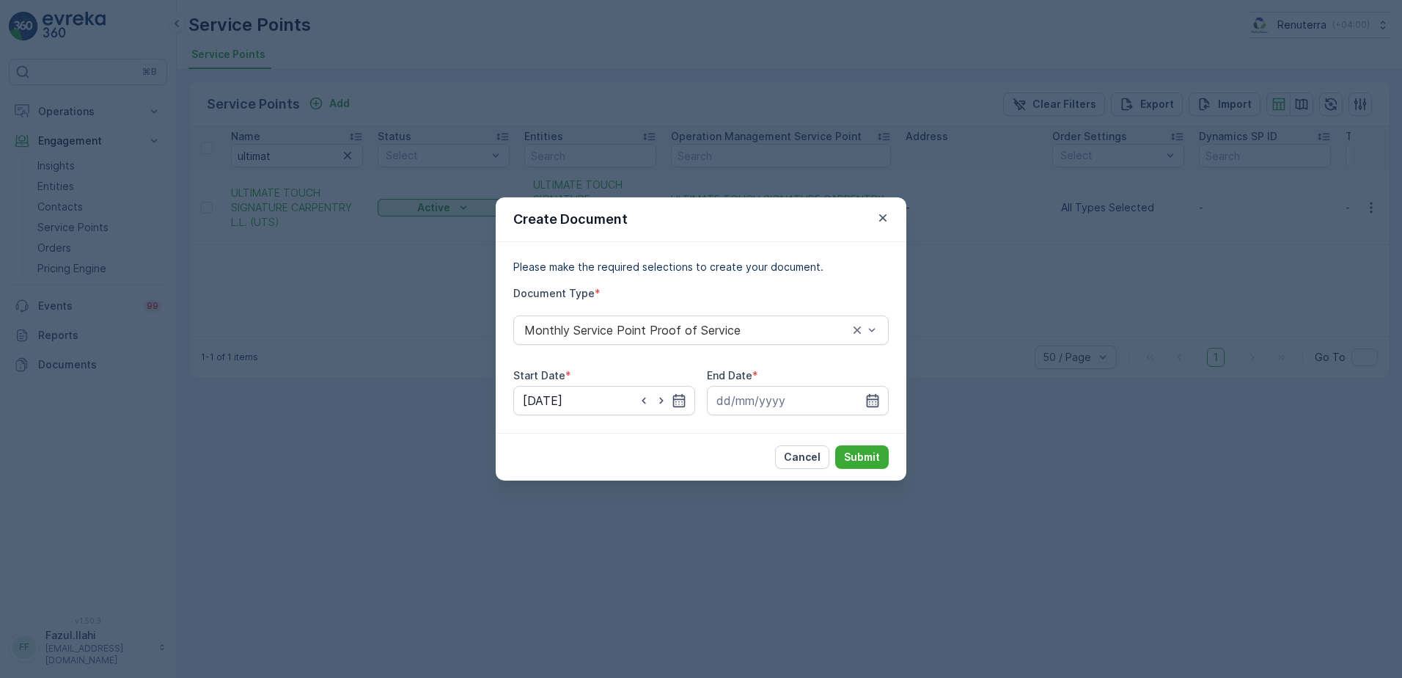
click at [862, 385] on div "End Date *" at bounding box center [798, 391] width 182 height 47
click at [872, 403] on icon "button" at bounding box center [873, 400] width 15 height 15
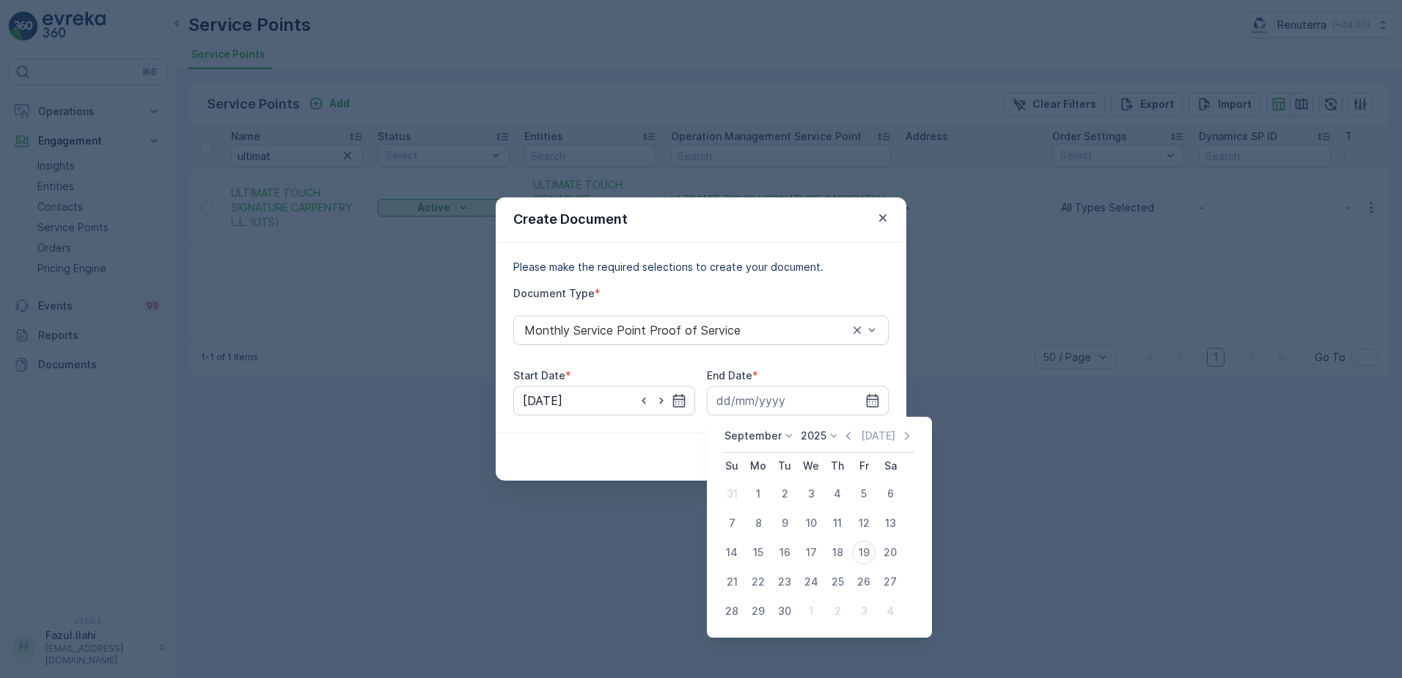
click at [846, 433] on icon "button" at bounding box center [848, 435] width 4 height 8
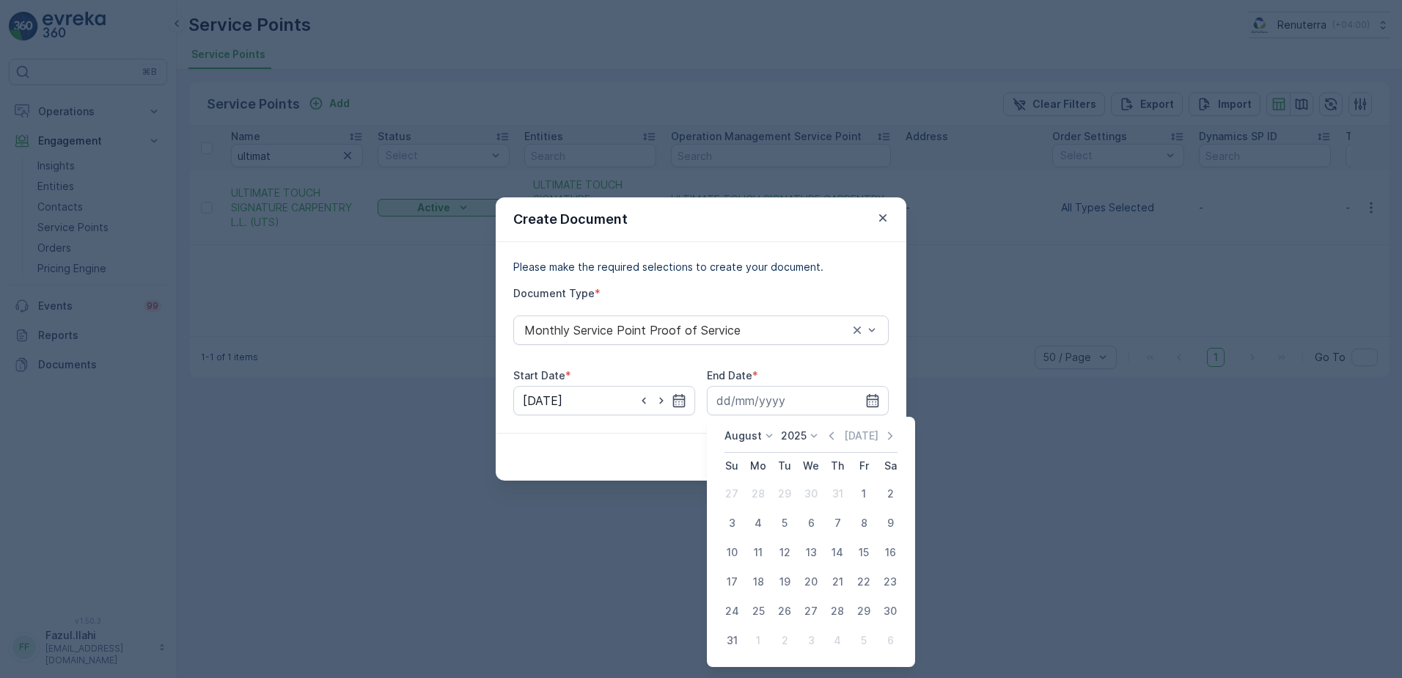
drag, startPoint x: 734, startPoint y: 641, endPoint x: 740, endPoint y: 621, distance: 20.9
click at [734, 640] on div "31" at bounding box center [731, 640] width 23 height 23
type input "31.08.2025"
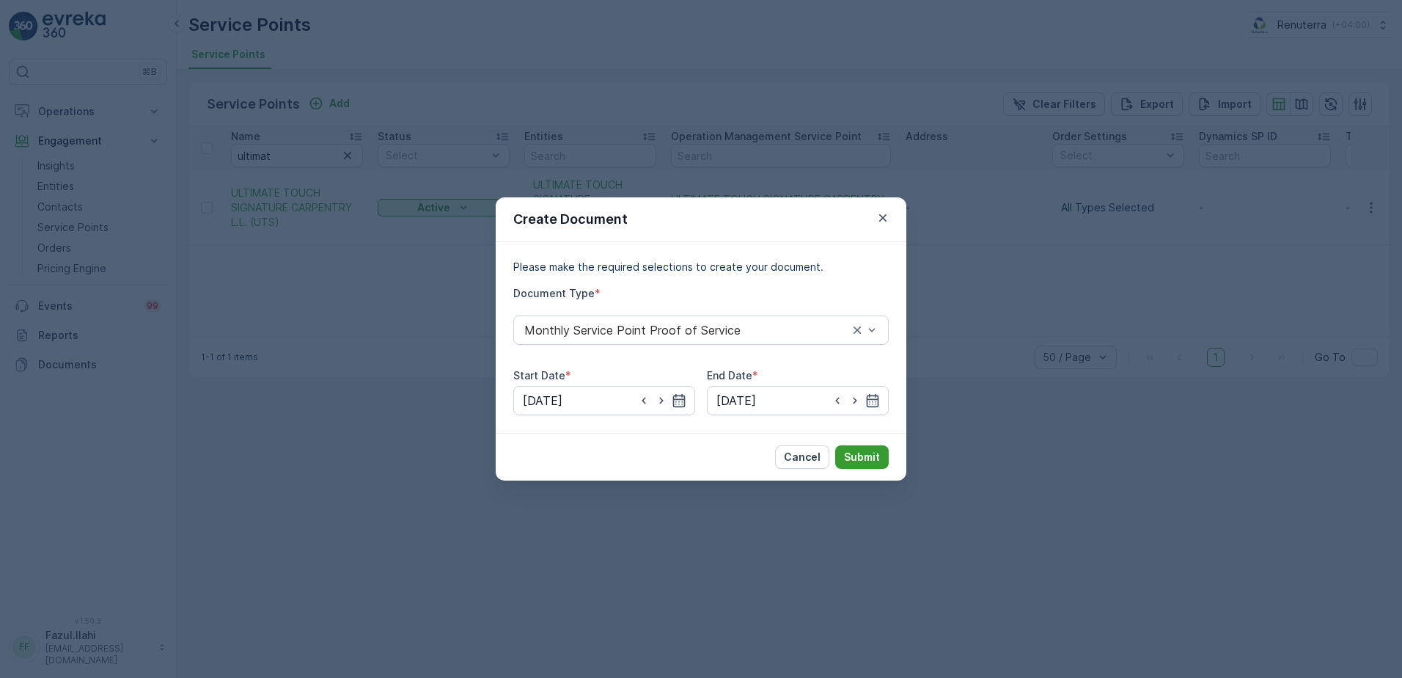
click at [867, 463] on p "Submit" at bounding box center [862, 457] width 36 height 15
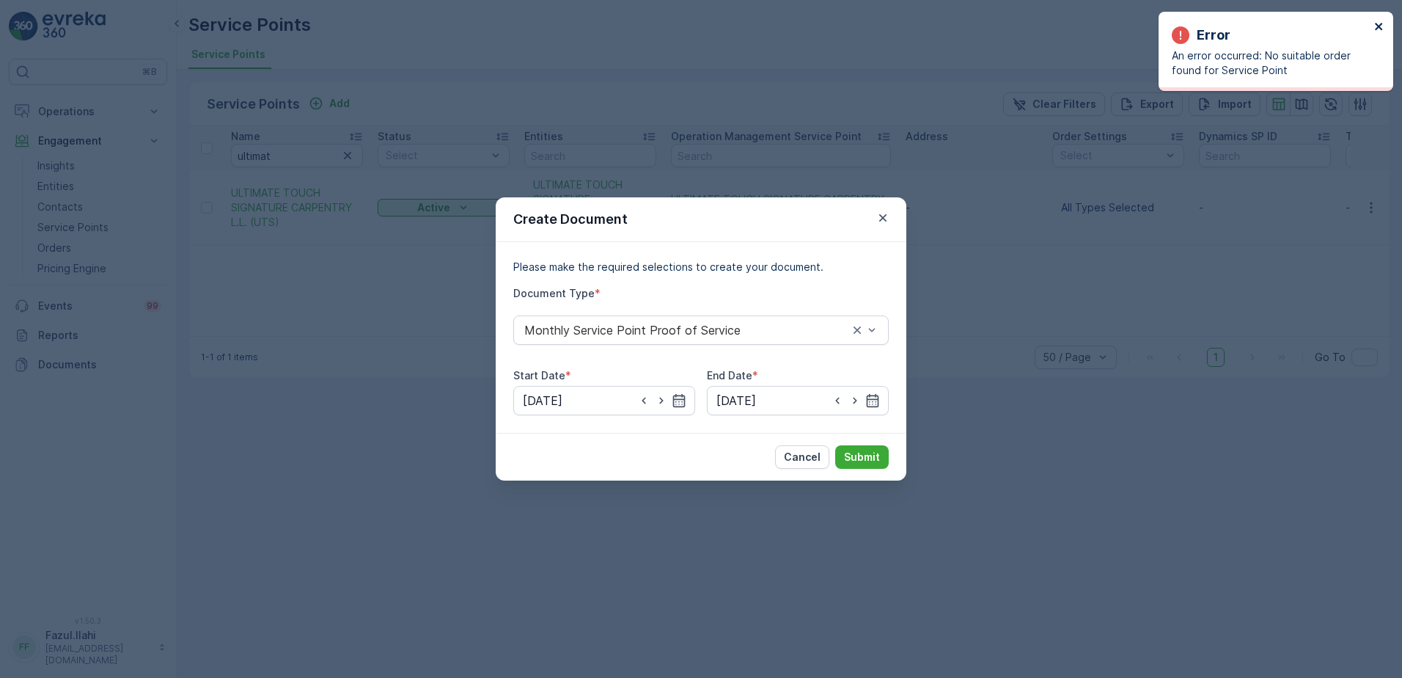
click at [1382, 23] on icon "close" at bounding box center [1380, 27] width 10 height 12
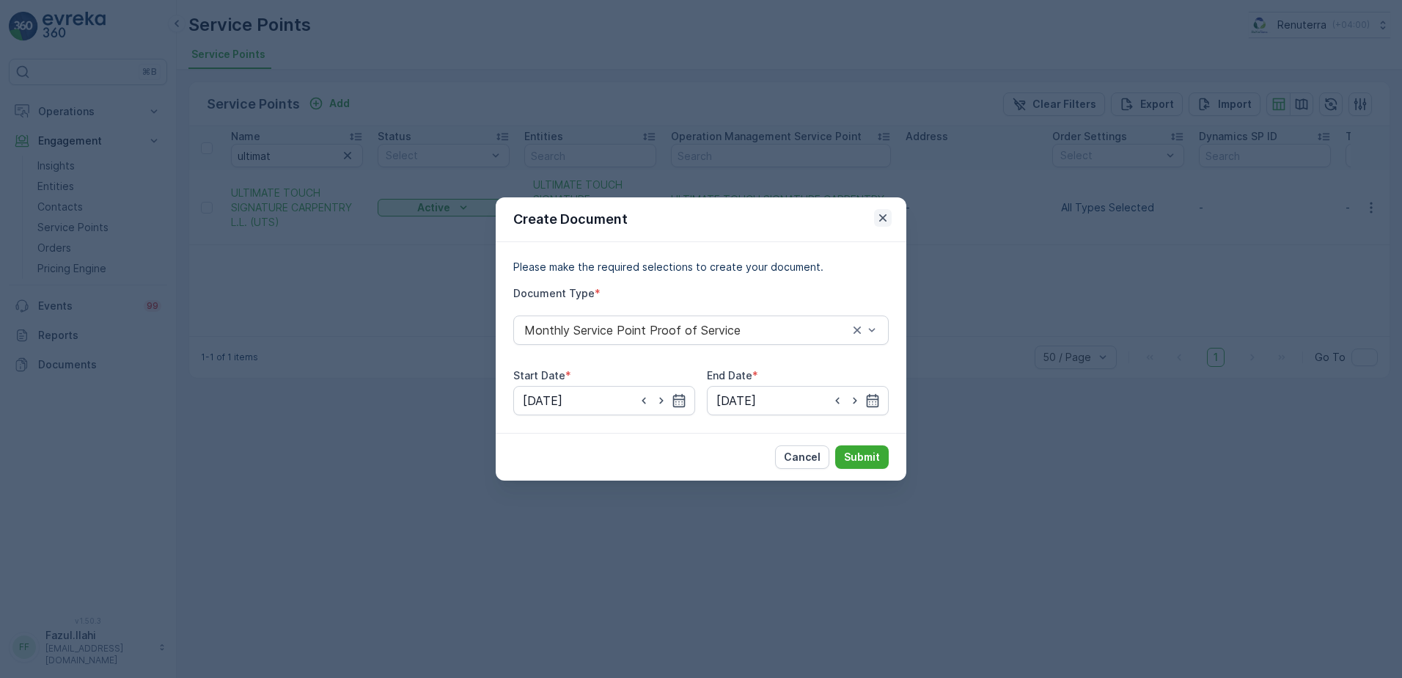
click at [885, 216] on icon "button" at bounding box center [882, 217] width 7 height 7
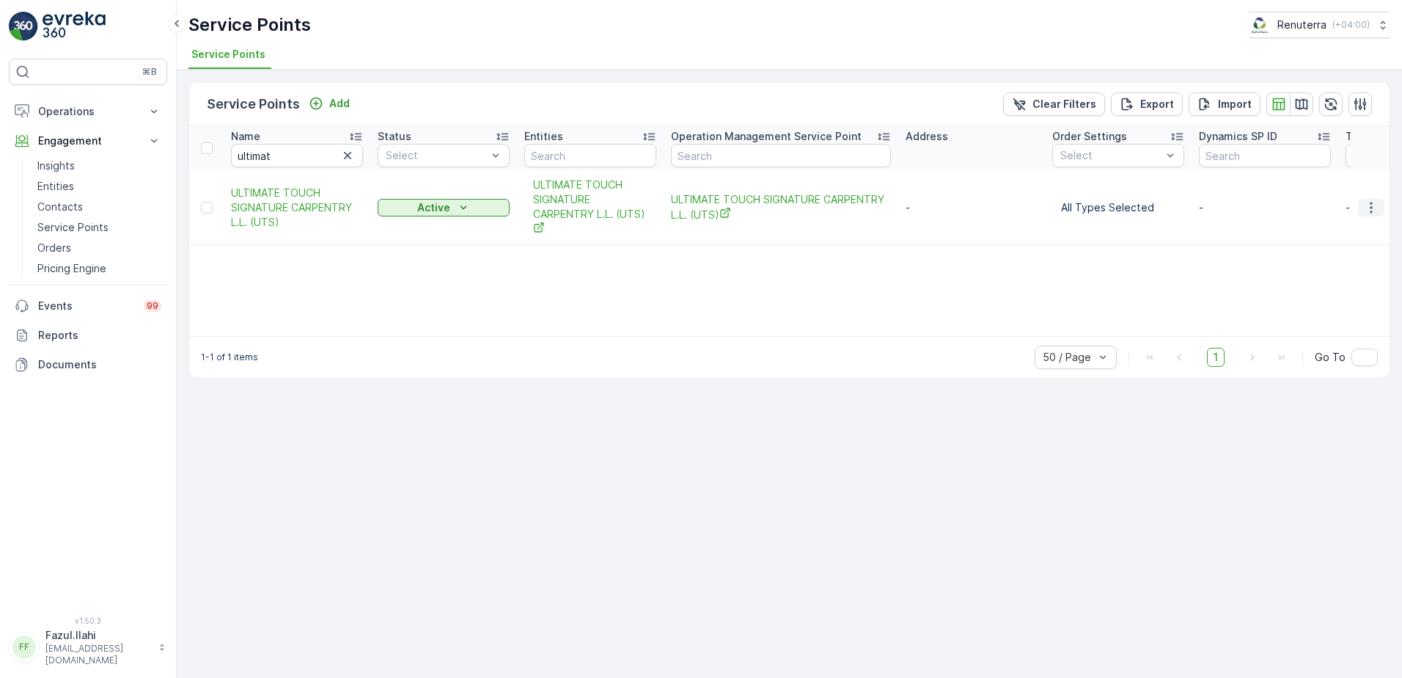
click at [1371, 208] on icon "button" at bounding box center [1371, 207] width 15 height 15
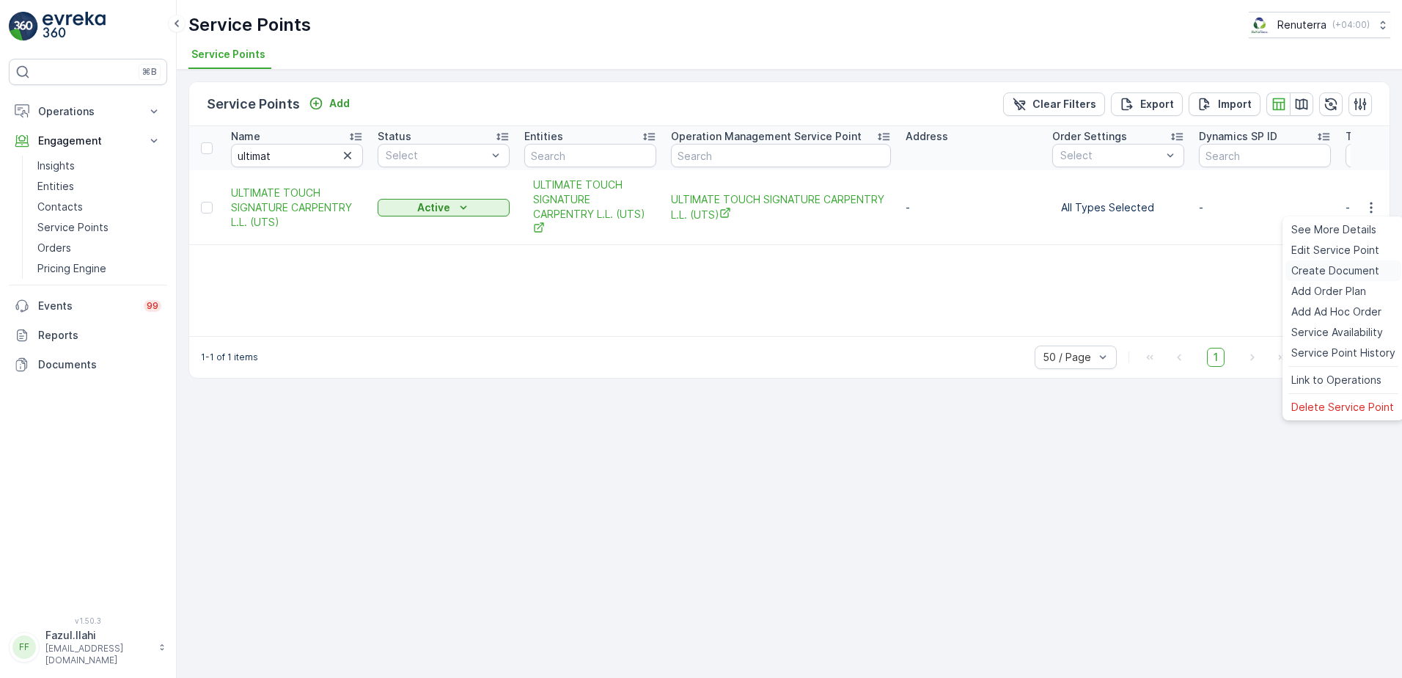
click at [1323, 278] on div "Create Document" at bounding box center [1344, 270] width 116 height 21
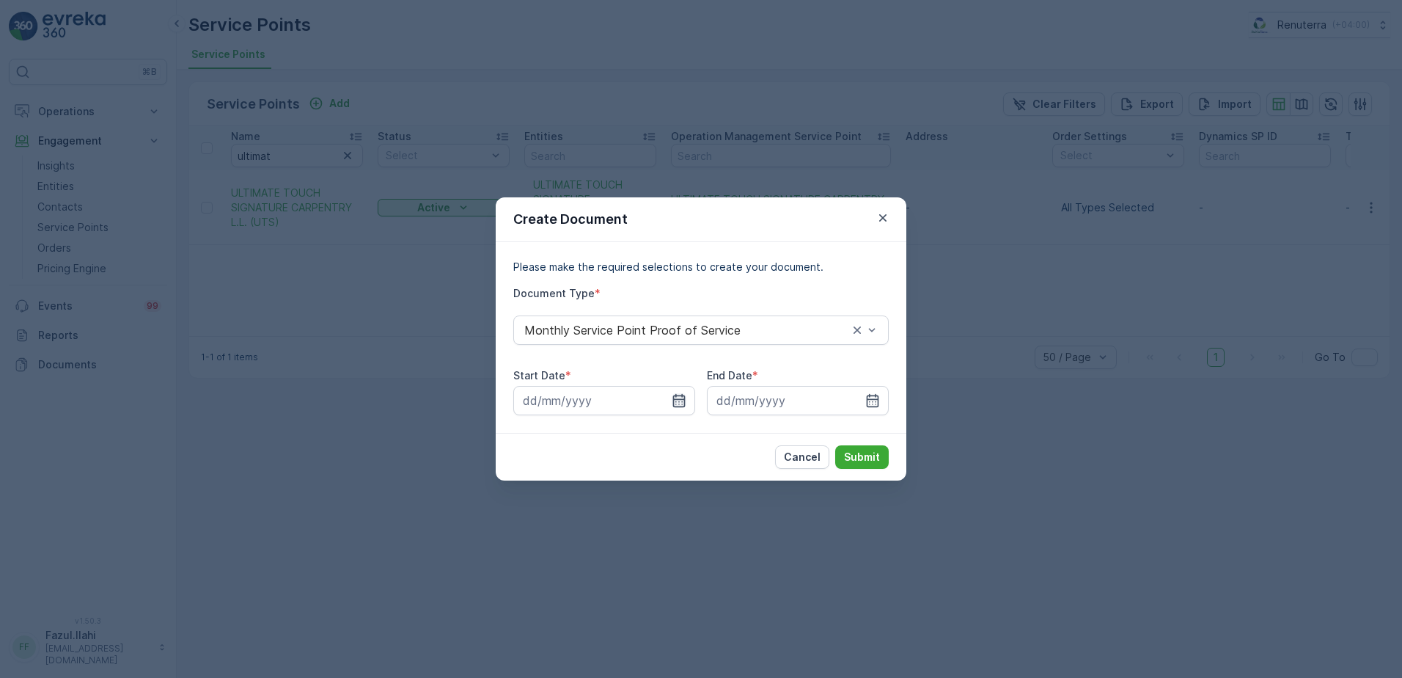
click at [684, 394] on icon "button" at bounding box center [679, 400] width 15 height 15
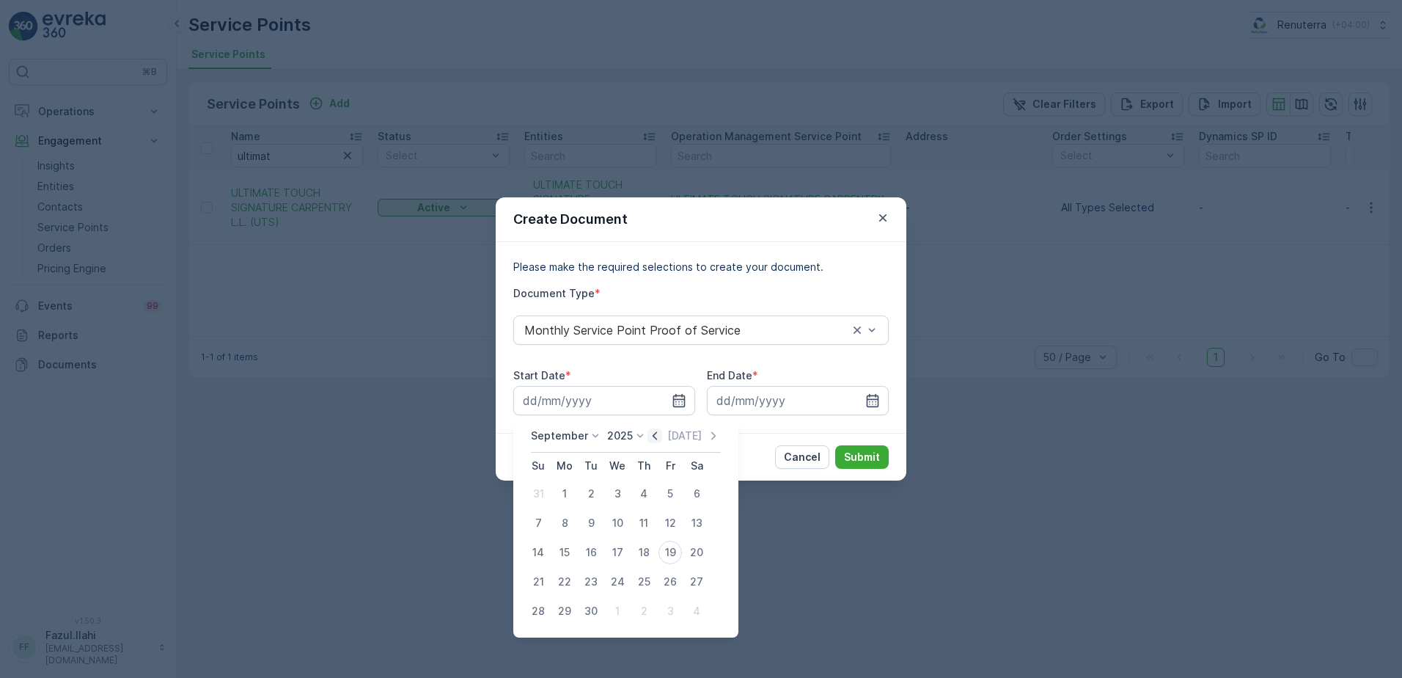
click at [653, 437] on icon "button" at bounding box center [655, 435] width 4 height 8
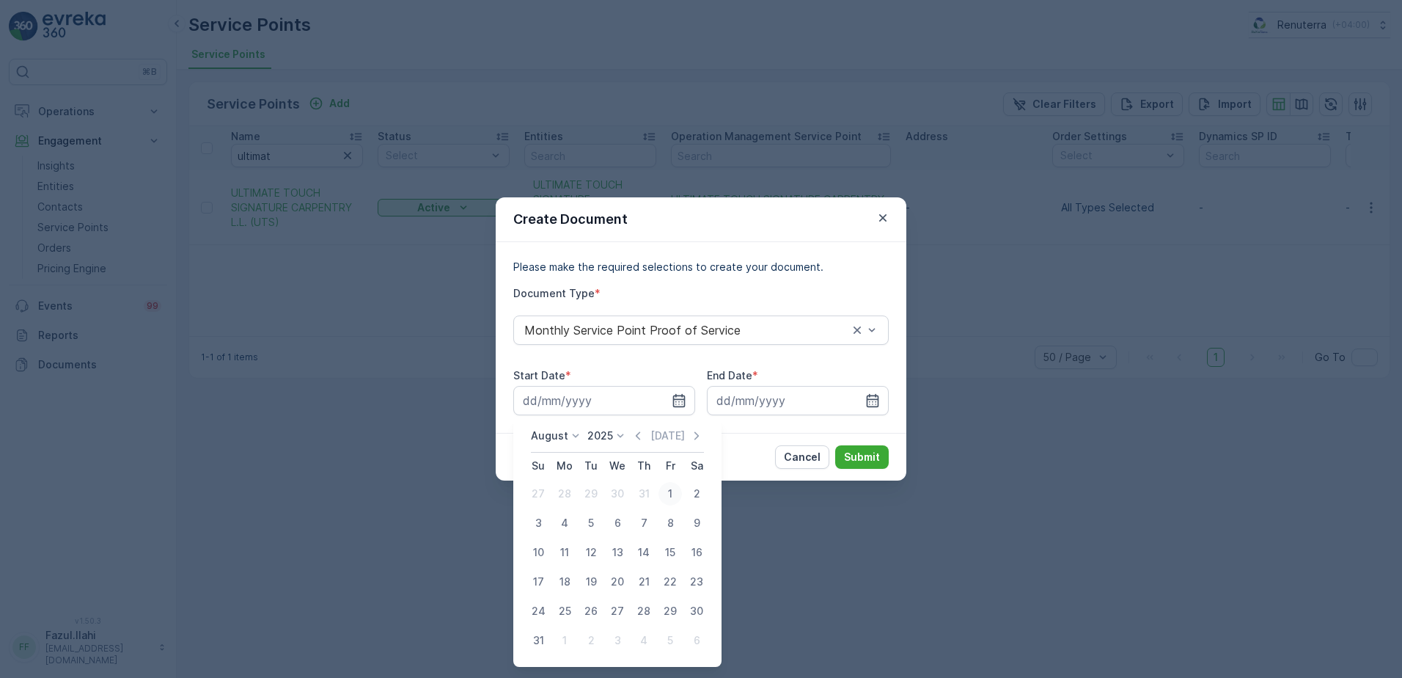
click at [672, 494] on div "1" at bounding box center [670, 493] width 23 height 23
type input "01.08.2025"
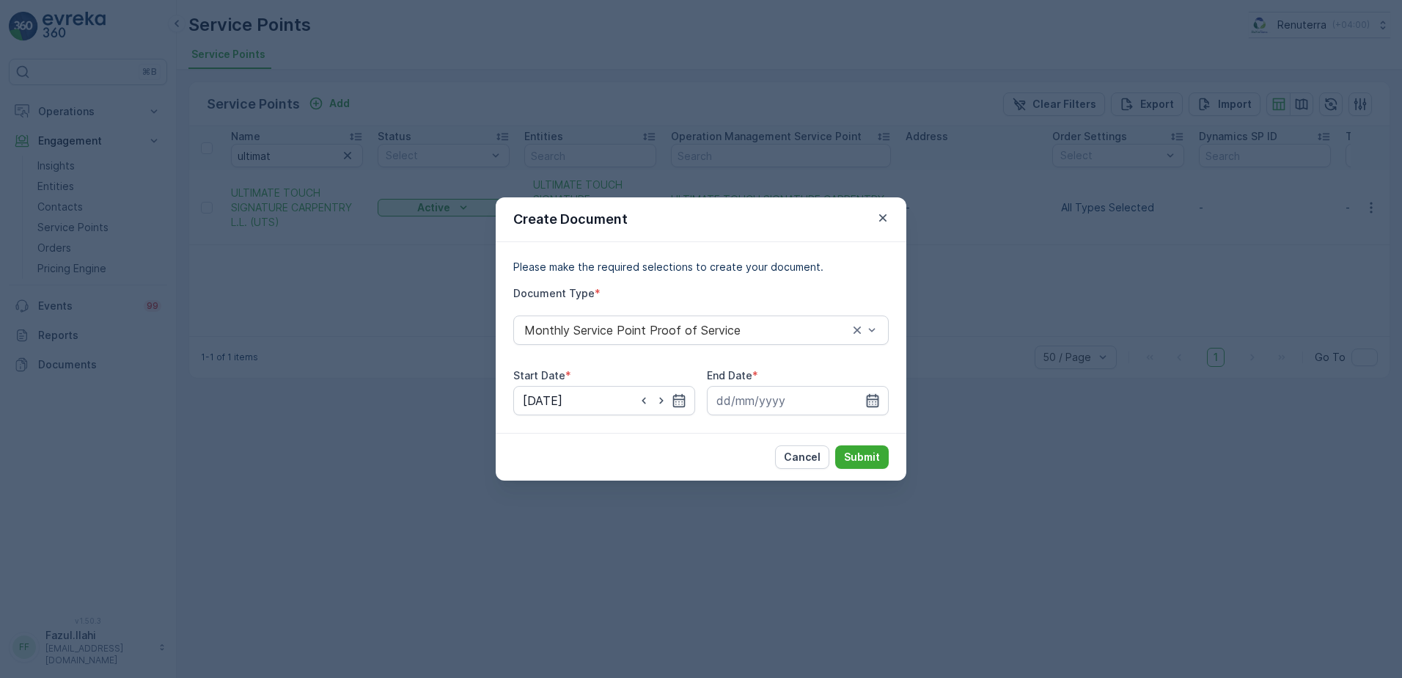
click at [875, 403] on icon "button" at bounding box center [873, 400] width 15 height 15
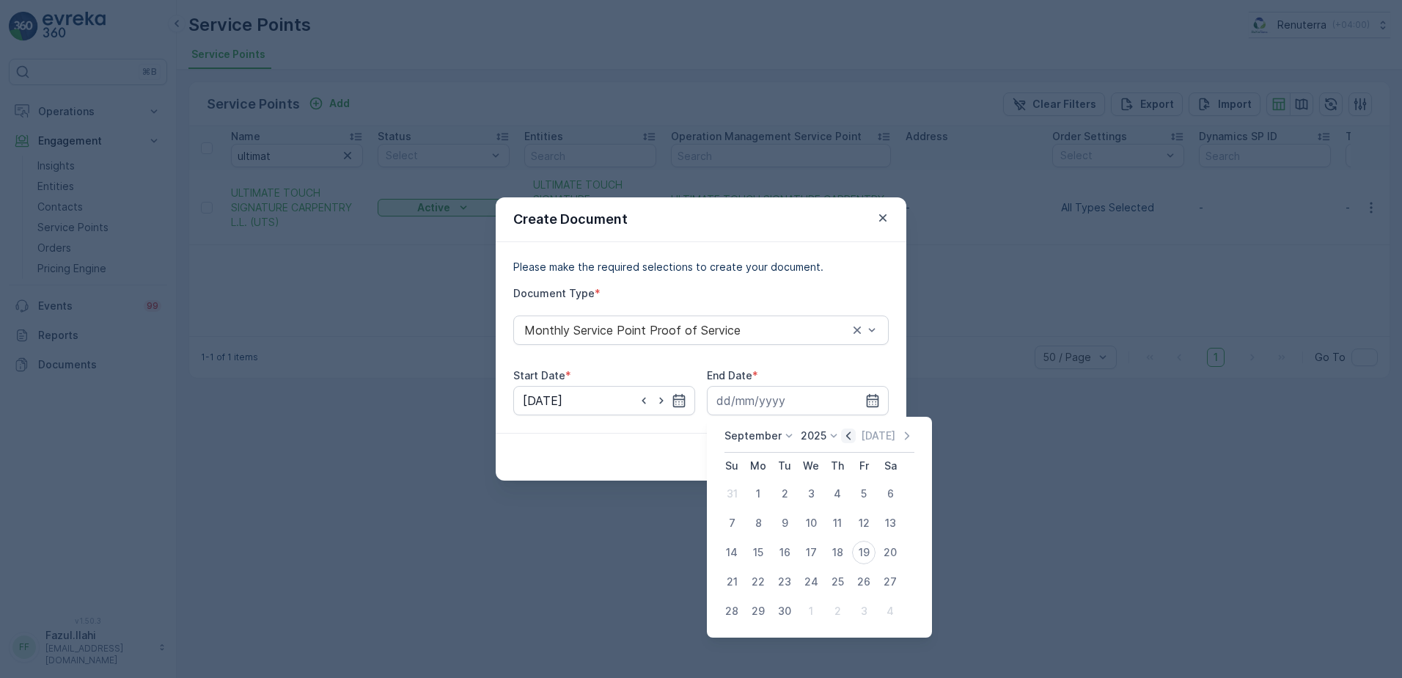
click at [846, 434] on icon "button" at bounding box center [848, 435] width 4 height 8
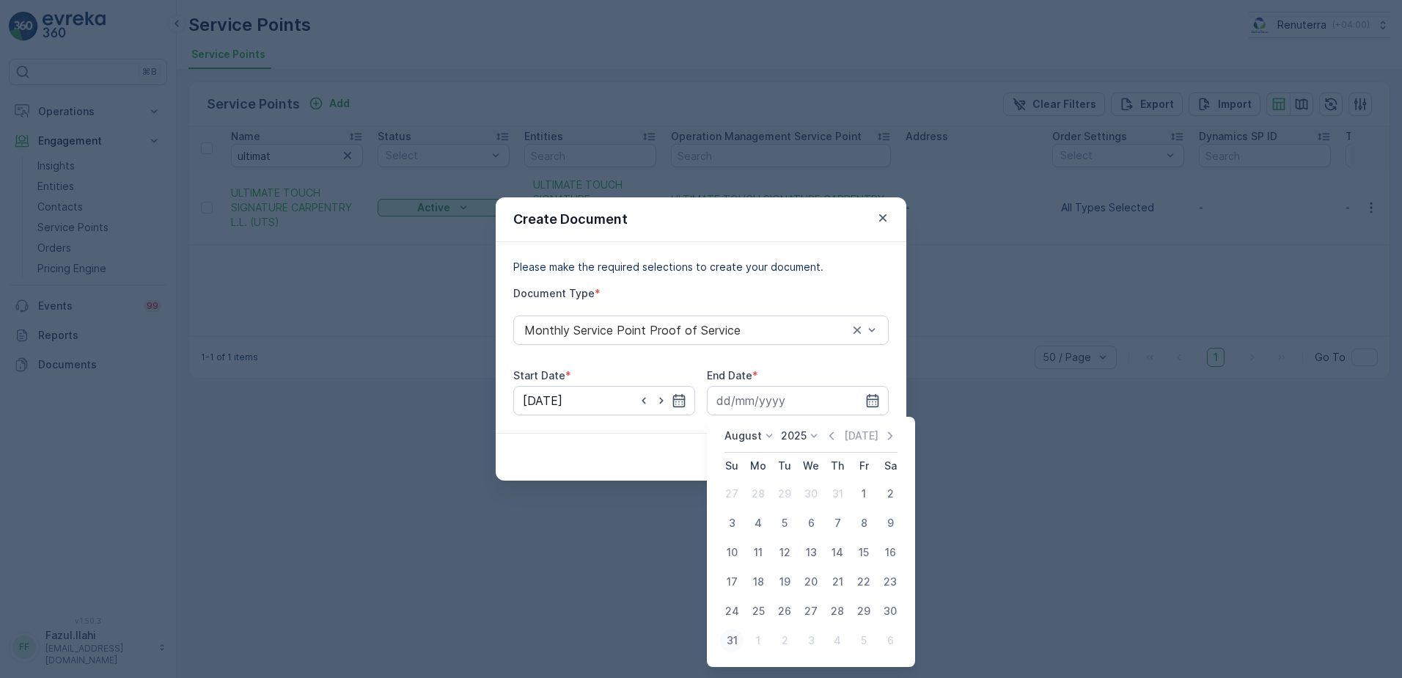
click at [734, 640] on div "31" at bounding box center [731, 640] width 23 height 23
type input "31.08.2025"
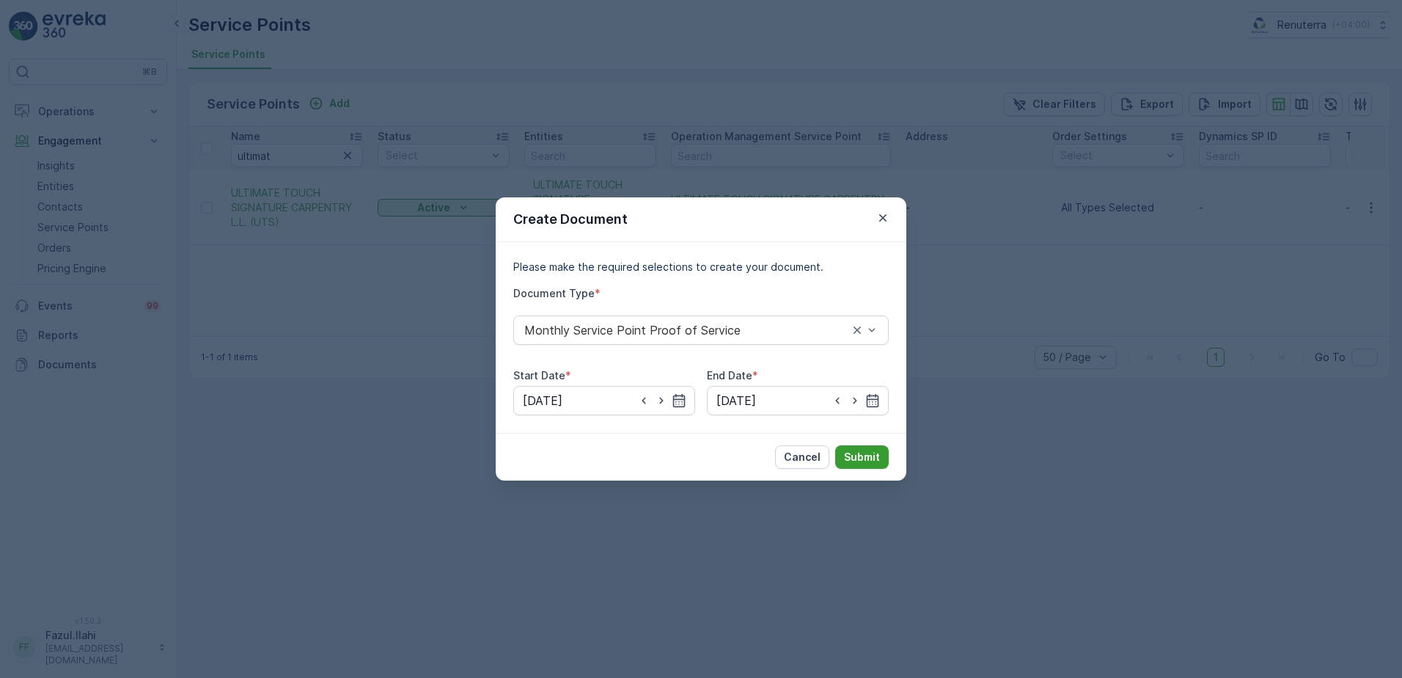
click at [868, 446] on button "Submit" at bounding box center [862, 456] width 54 height 23
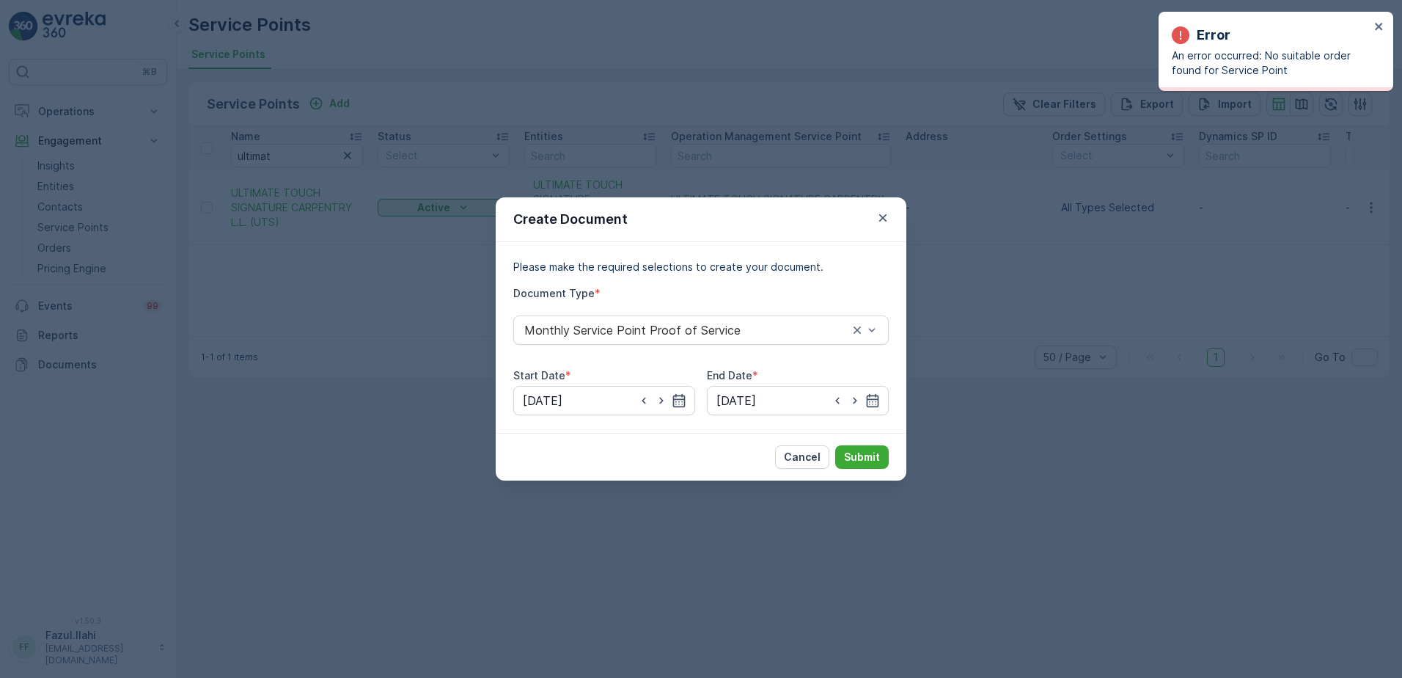
click at [1378, 19] on div "Error An error occurred: No suitable order found for Service Point" at bounding box center [1276, 51] width 235 height 79
click at [1376, 26] on icon "close" at bounding box center [1380, 27] width 10 height 12
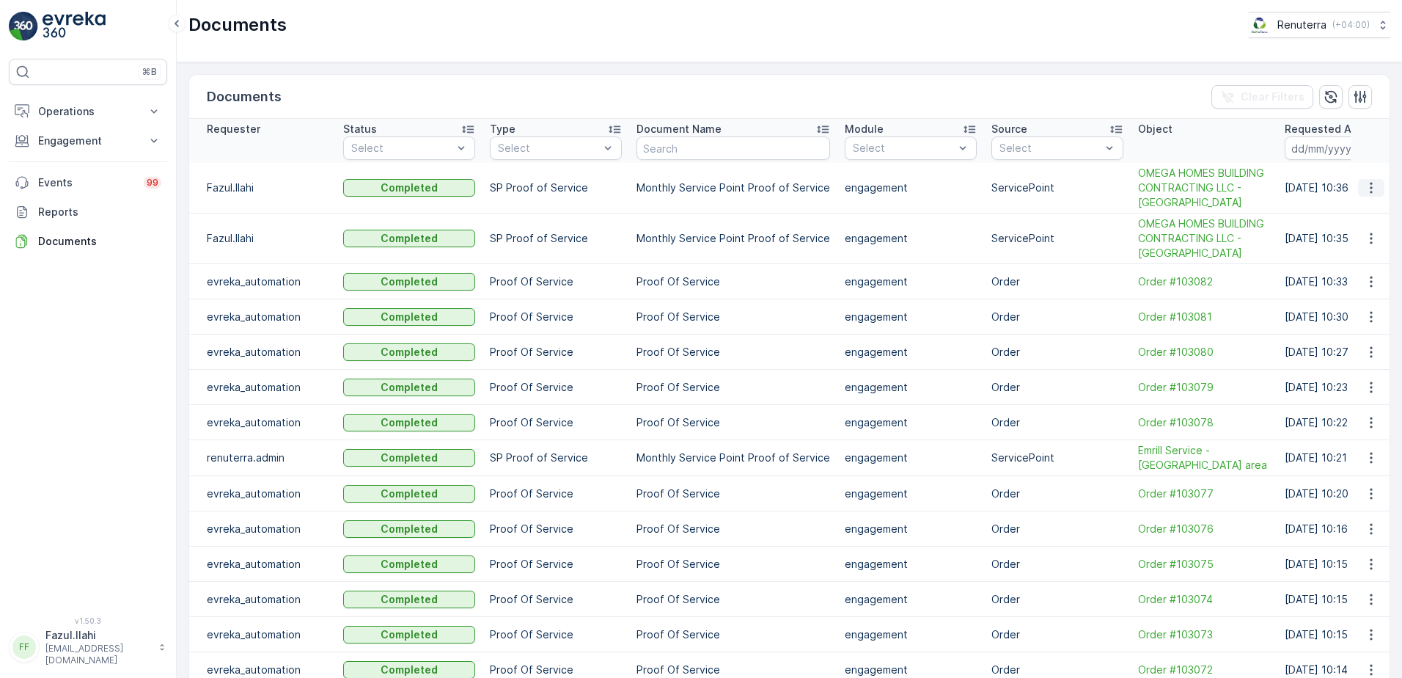
click at [1364, 191] on icon "button" at bounding box center [1371, 187] width 15 height 15
click at [1363, 208] on span "See Details" at bounding box center [1367, 209] width 56 height 15
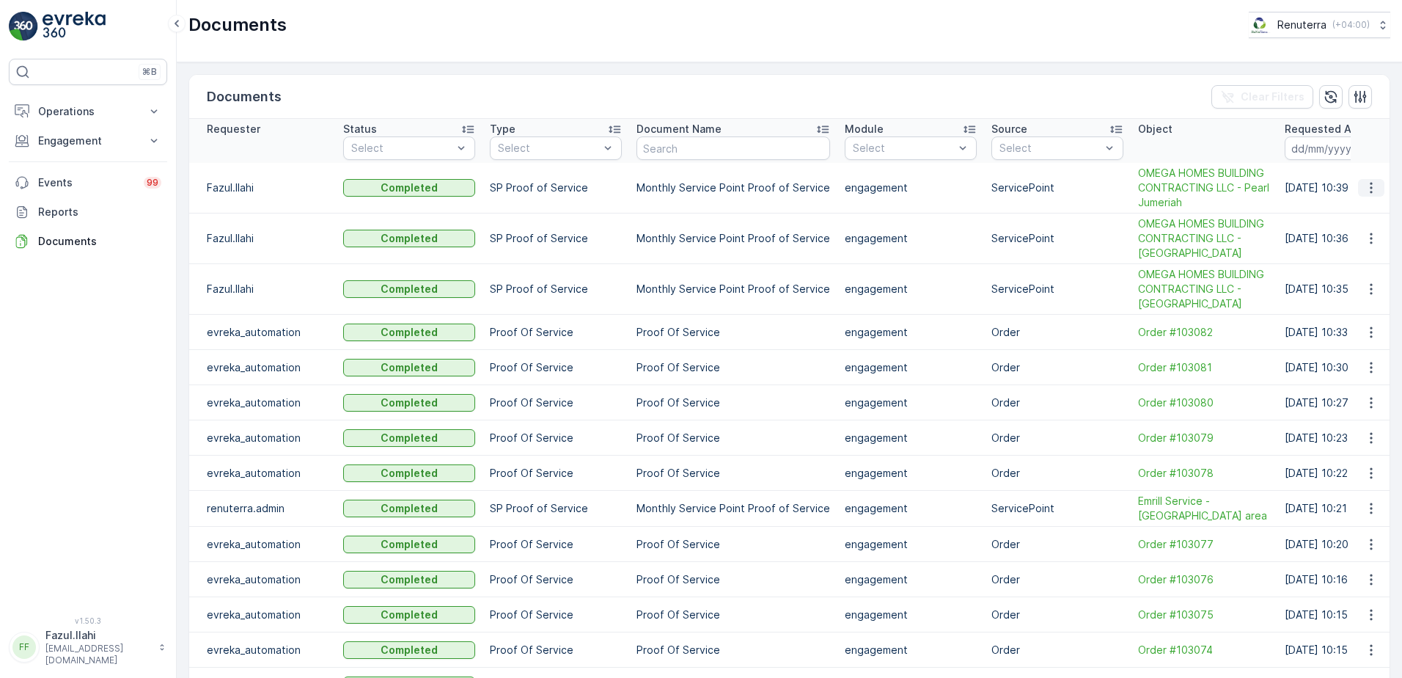
click at [1374, 184] on icon "button" at bounding box center [1371, 187] width 15 height 15
click at [1365, 207] on span "See Details" at bounding box center [1367, 209] width 56 height 15
